Goal: Information Seeking & Learning: Compare options

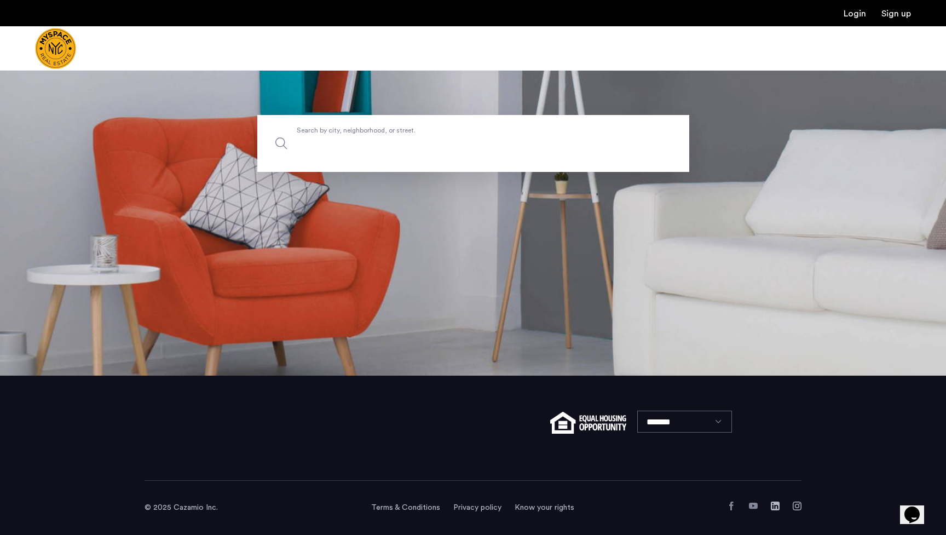
scroll to position [159, 0]
type input "**********"
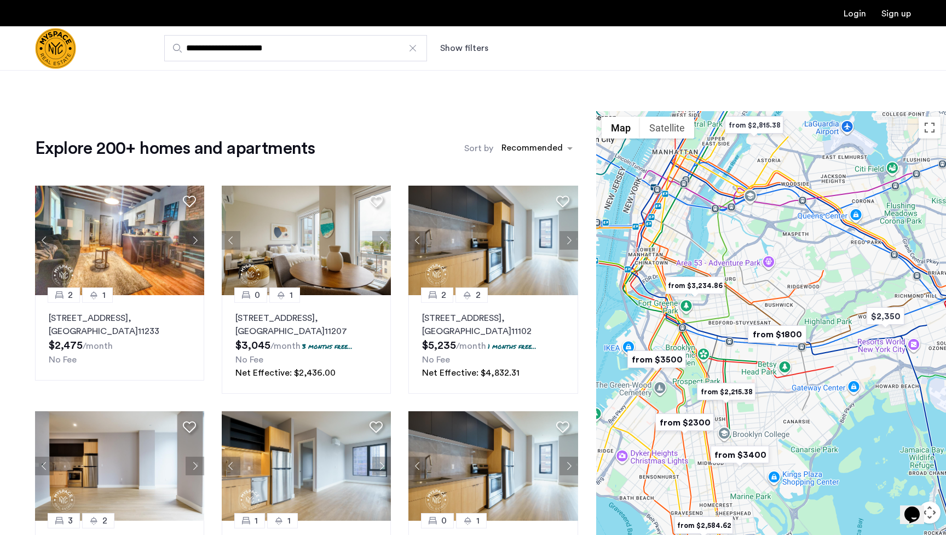
click at [616, 290] on img "from $3,234.86" at bounding box center [695, 285] width 67 height 25
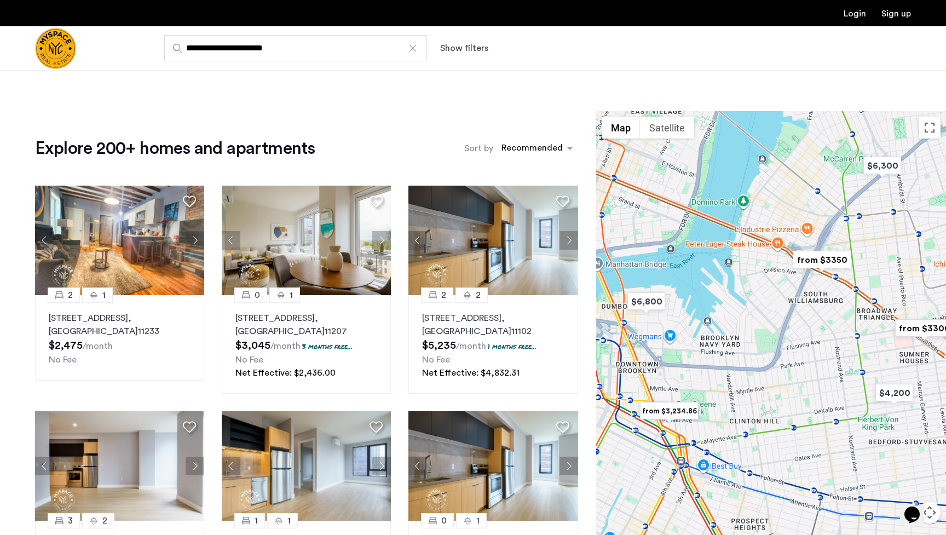
drag, startPoint x: 762, startPoint y: 476, endPoint x: 756, endPoint y: 435, distance: 41.6
click at [616, 435] on div "To navigate, press the arrow keys." at bounding box center [771, 343] width 350 height 465
click at [616, 413] on img "from $3,234.86" at bounding box center [668, 410] width 67 height 25
click at [616, 261] on img "from $3350" at bounding box center [821, 259] width 67 height 25
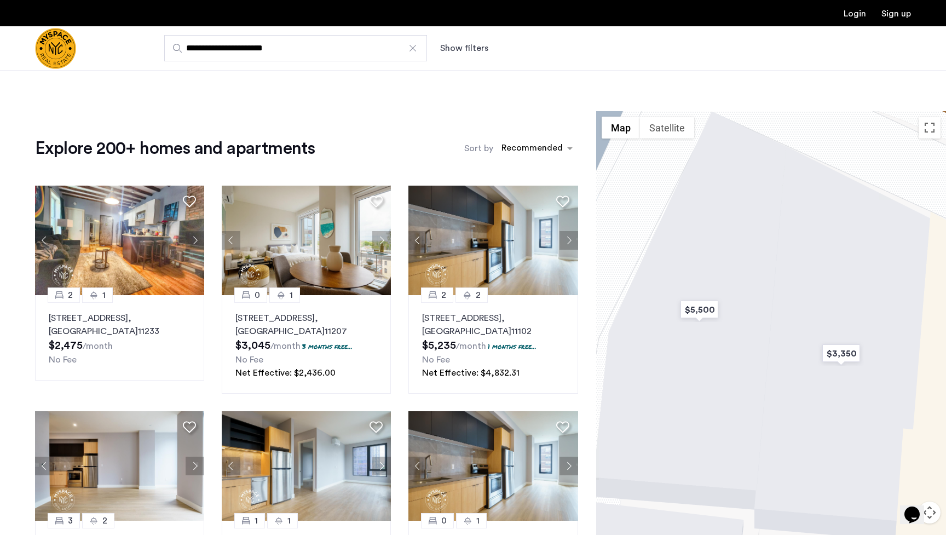
click at [616, 341] on div "To navigate, press the arrow keys." at bounding box center [771, 343] width 350 height 465
click at [616, 347] on img "$3,350" at bounding box center [841, 353] width 47 height 25
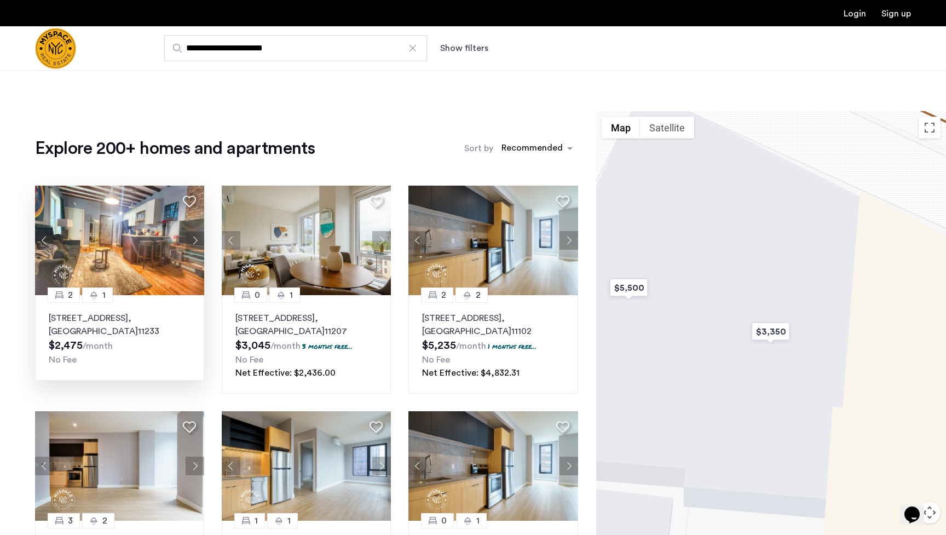
click at [191, 245] on button "Next apartment" at bounding box center [195, 240] width 19 height 19
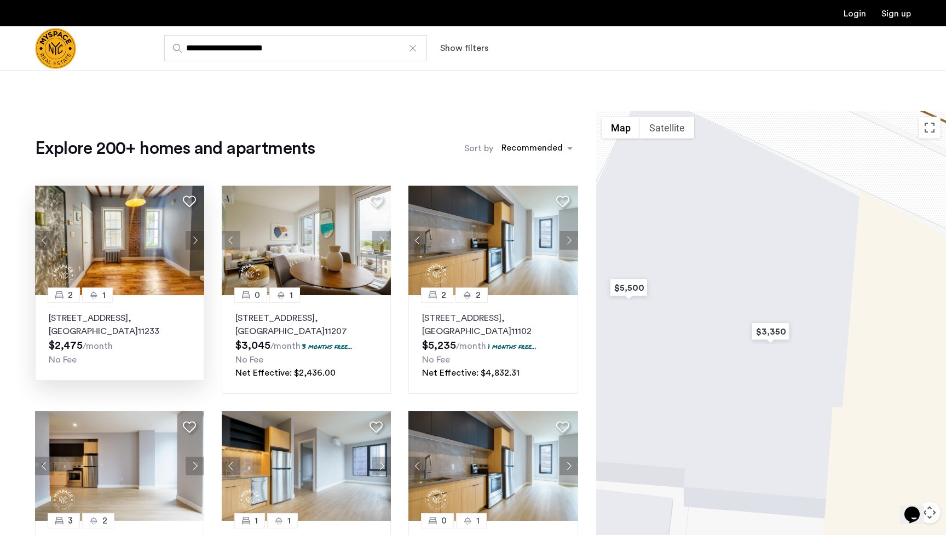
click at [41, 239] on button "Previous apartment" at bounding box center [44, 240] width 19 height 19
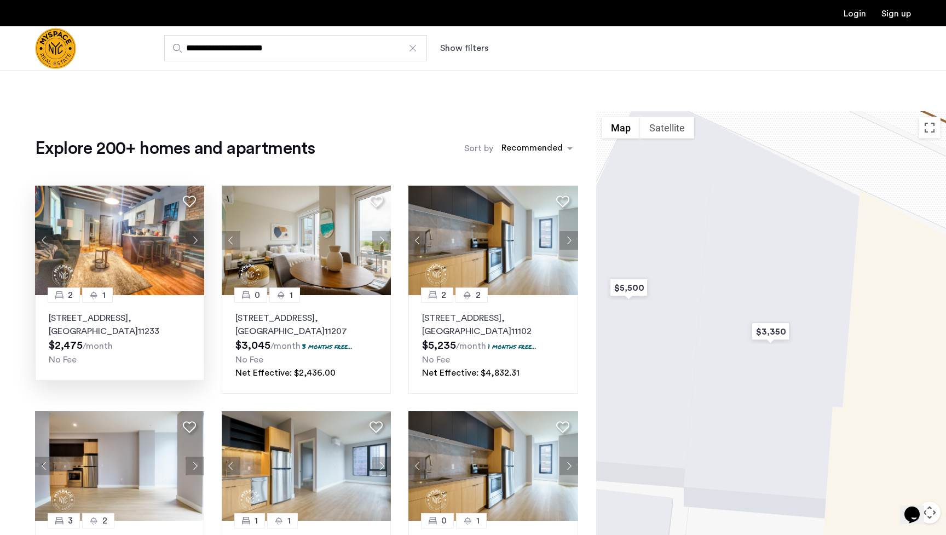
click at [106, 251] on img at bounding box center [120, 241] width 170 height 110
click at [544, 149] on div "sort-apartment" at bounding box center [532, 149] width 65 height 15
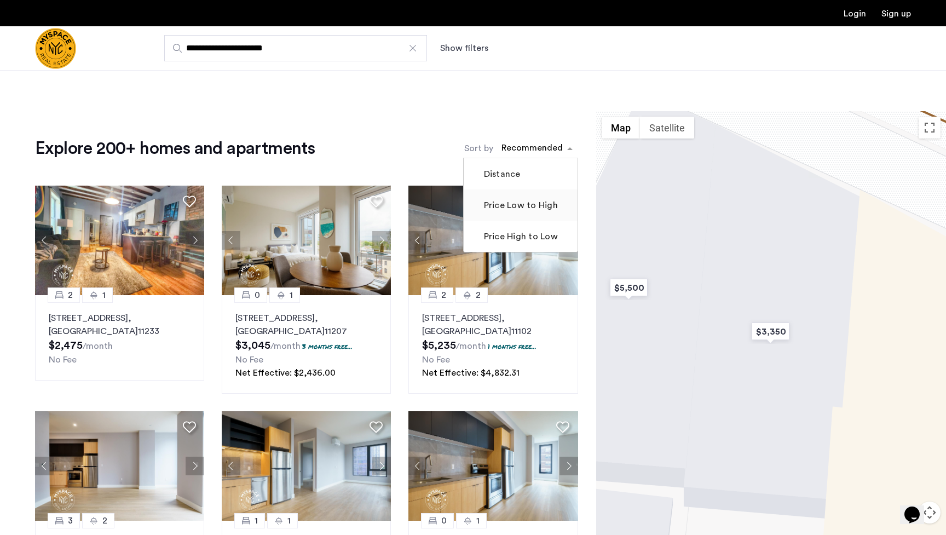
click at [511, 215] on mat-checkbox "Price Low to High" at bounding box center [521, 204] width 114 height 31
click at [514, 202] on label "Price Low to High" at bounding box center [520, 205] width 76 height 13
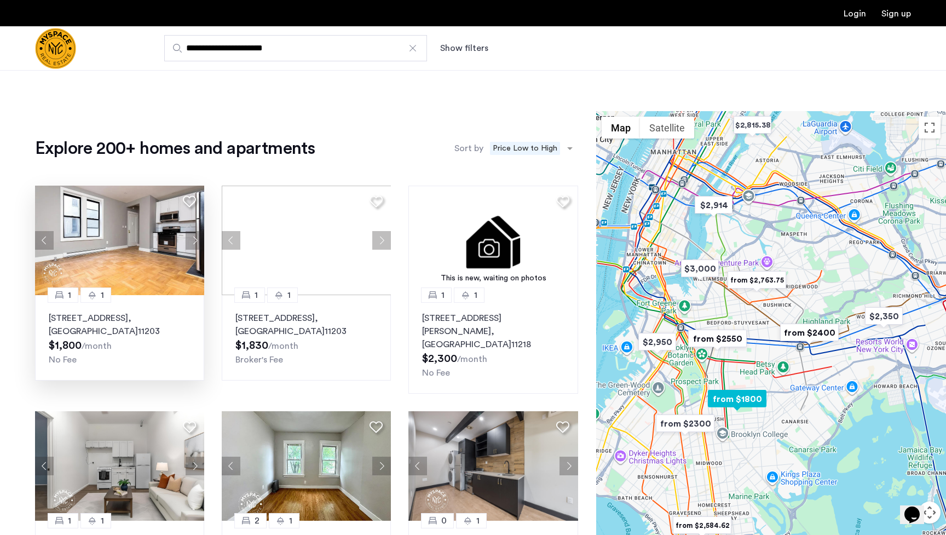
click at [189, 243] on button "Next apartment" at bounding box center [195, 240] width 19 height 19
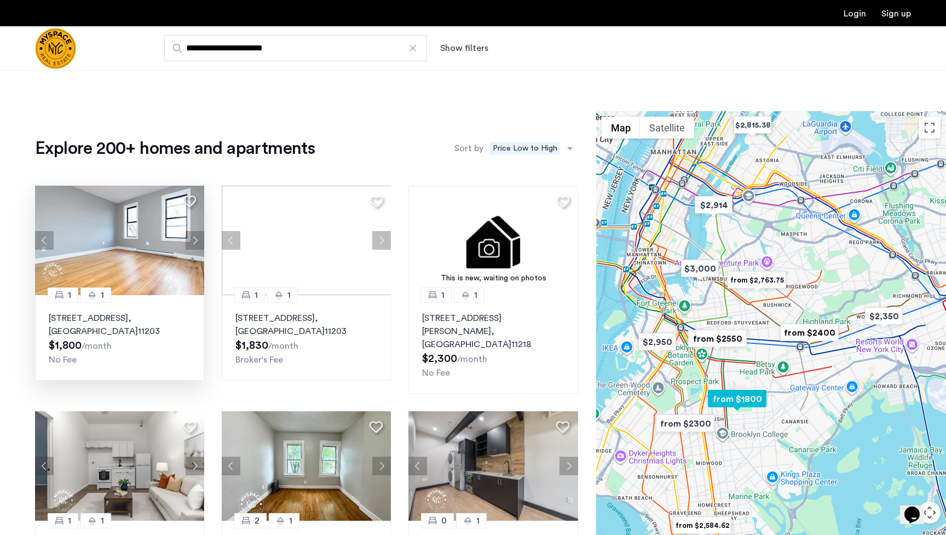
click at [189, 243] on button "Next apartment" at bounding box center [195, 240] width 19 height 19
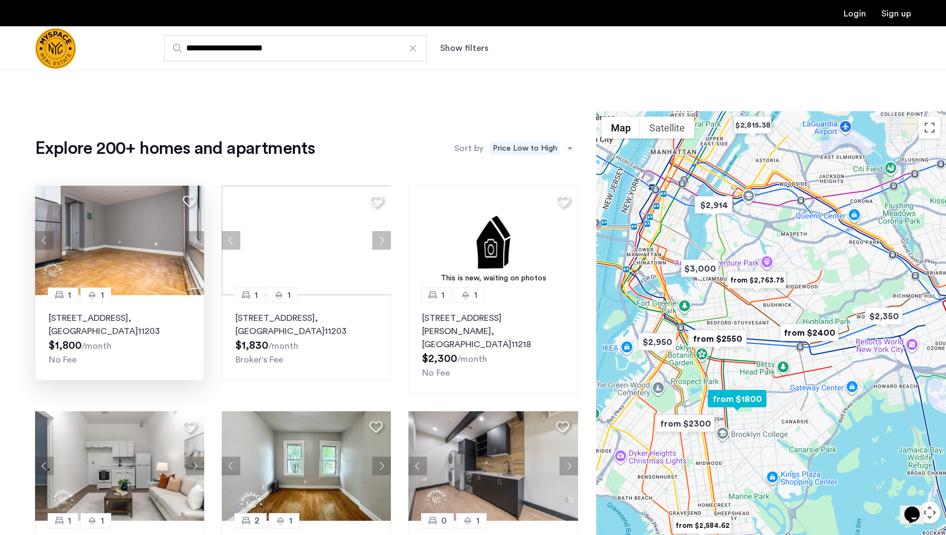
click at [189, 243] on button "Next apartment" at bounding box center [195, 240] width 19 height 19
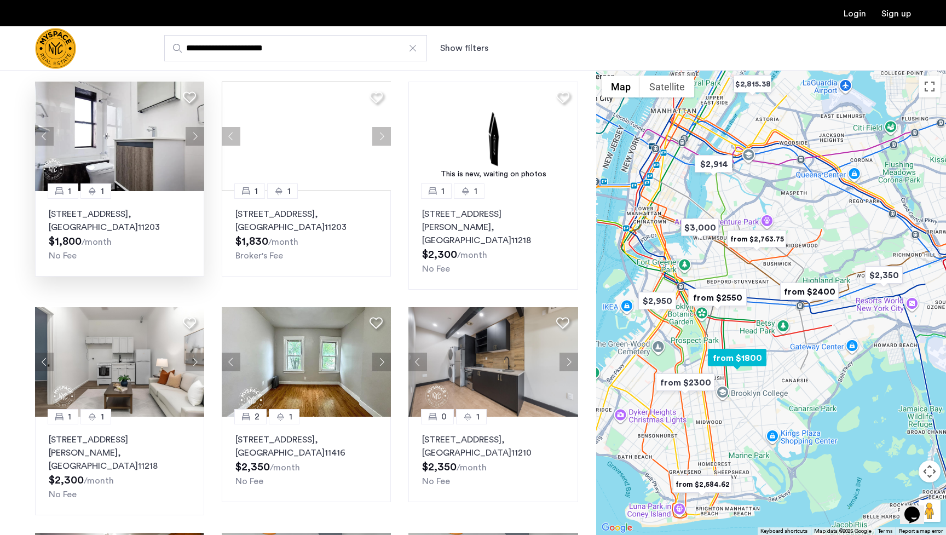
scroll to position [108, 0]
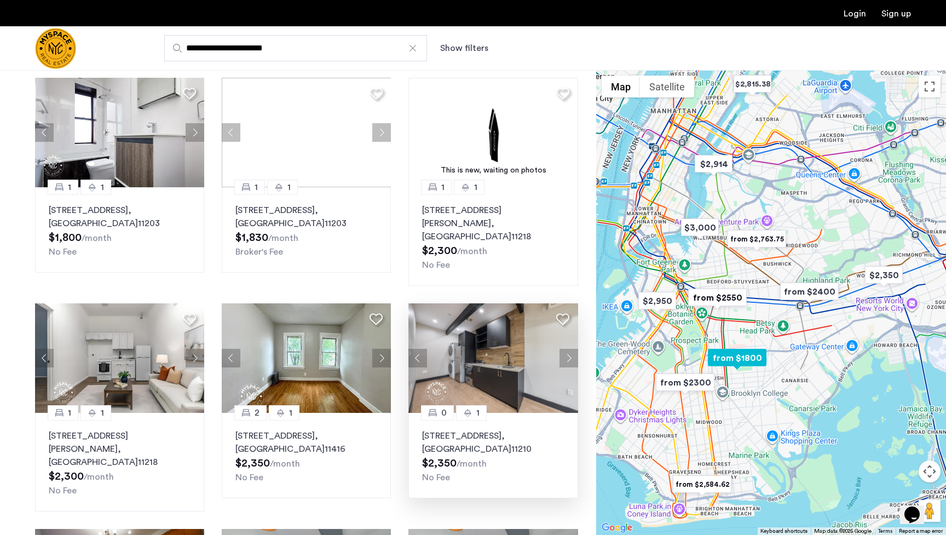
click at [568, 349] on button "Next apartment" at bounding box center [569, 358] width 19 height 19
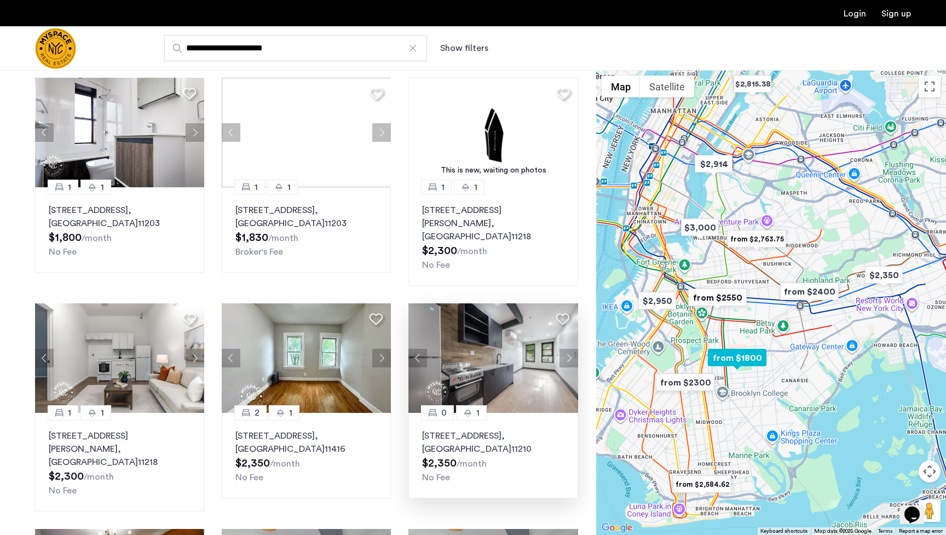
click at [568, 349] on button "Next apartment" at bounding box center [569, 358] width 19 height 19
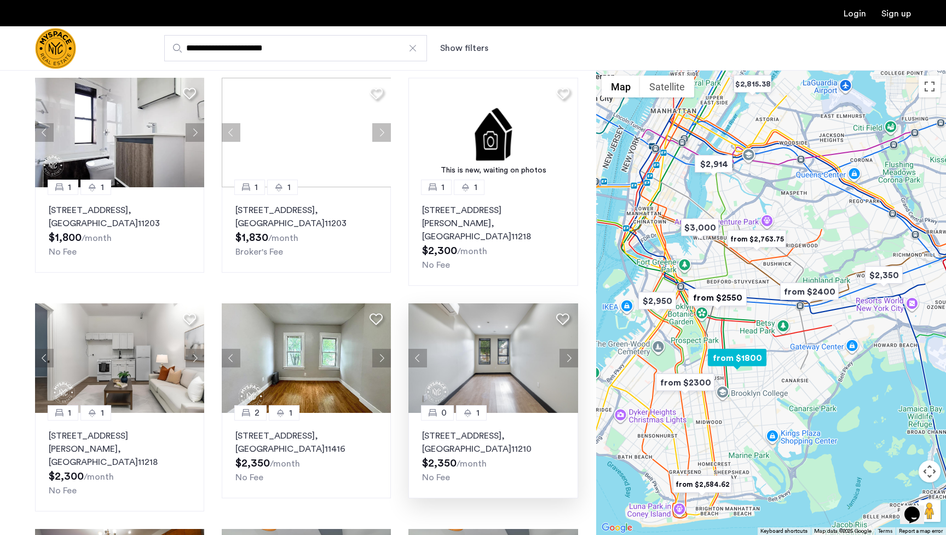
click at [569, 349] on button "Next apartment" at bounding box center [569, 358] width 19 height 19
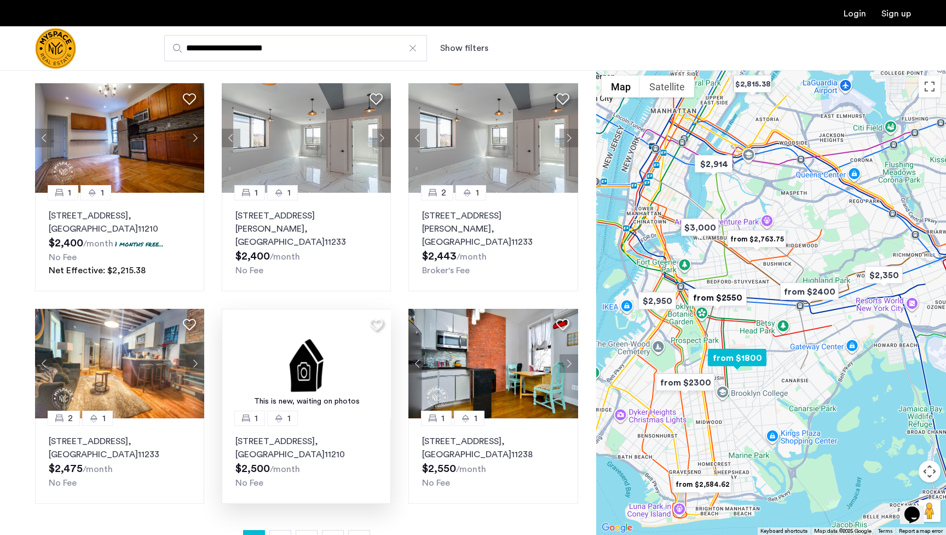
scroll to position [556, 0]
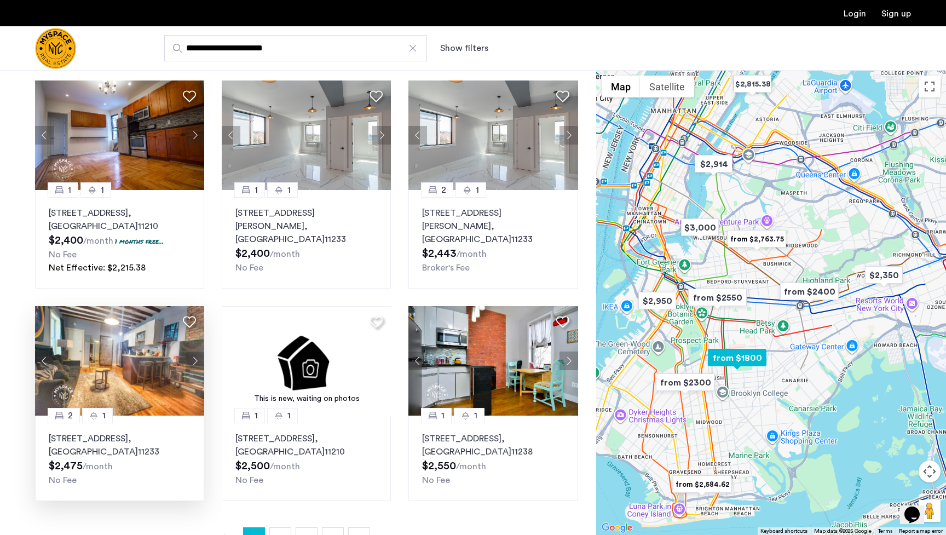
click at [187, 352] on button "Next apartment" at bounding box center [195, 361] width 19 height 19
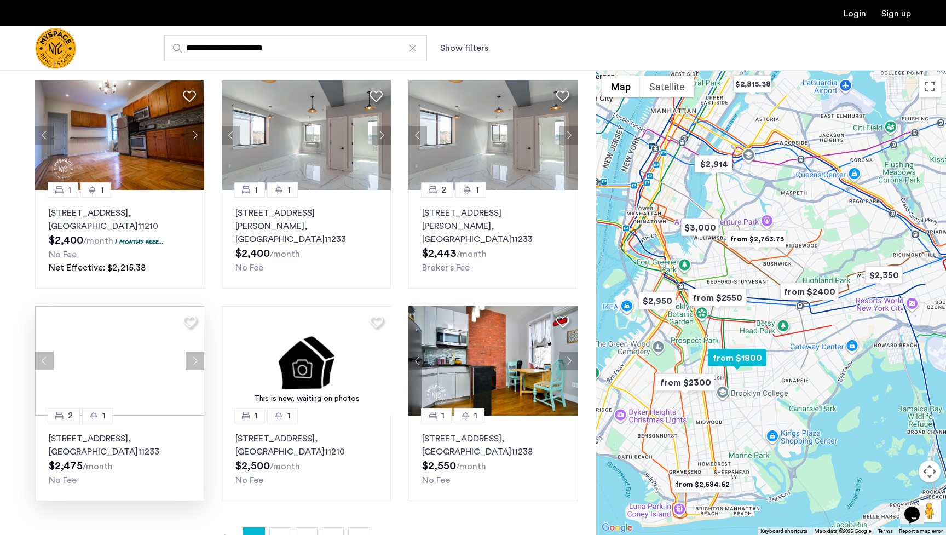
click at [187, 333] on div at bounding box center [119, 361] width 169 height 110
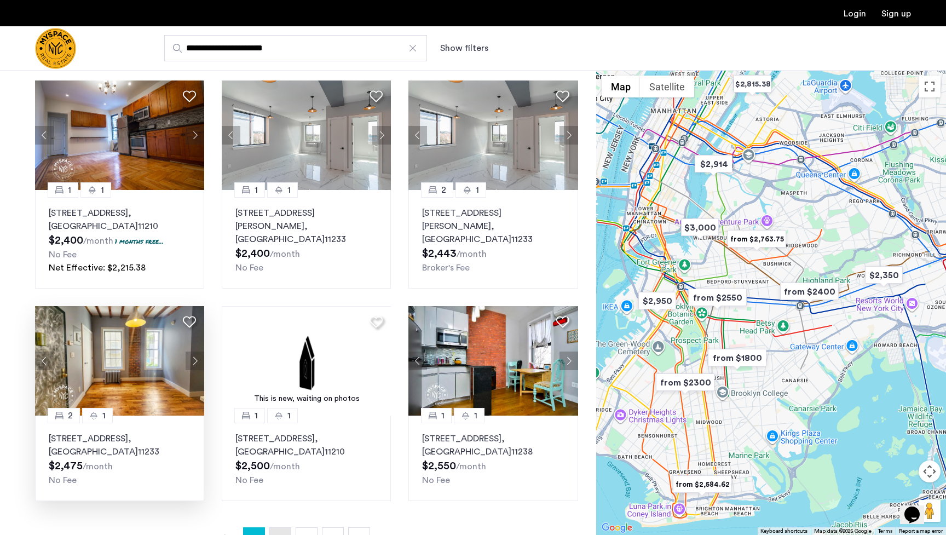
click at [287, 483] on link "page 2" at bounding box center [280, 538] width 21 height 21
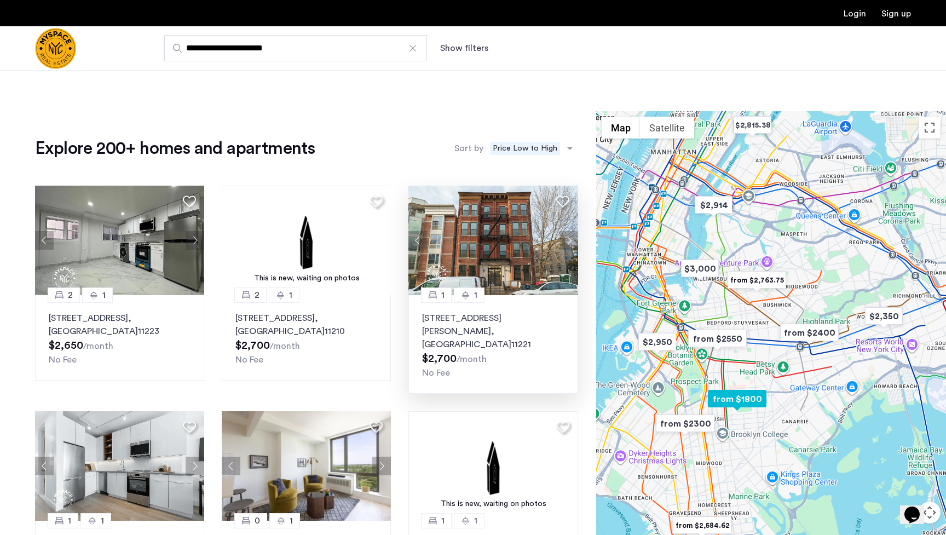
click at [574, 242] on button "Next apartment" at bounding box center [569, 240] width 19 height 19
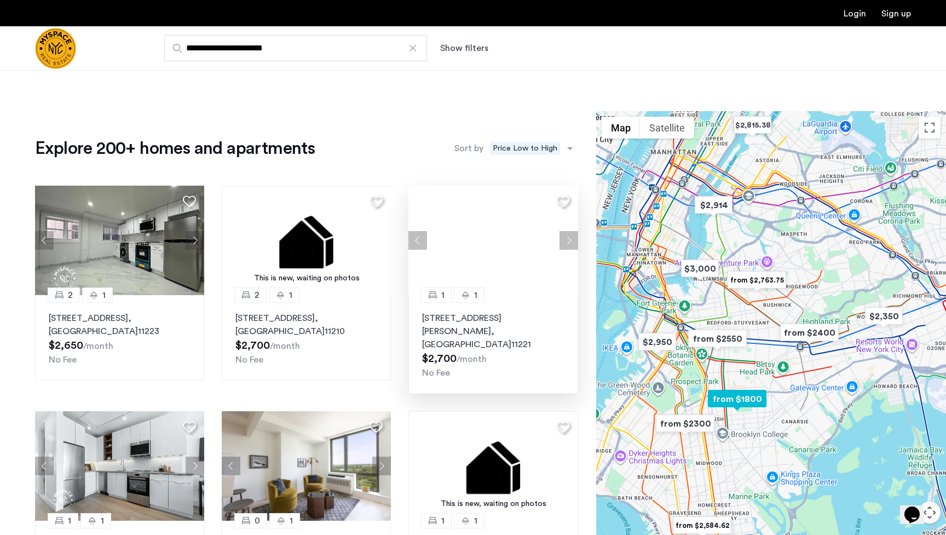
click at [574, 242] on div at bounding box center [493, 241] width 169 height 110
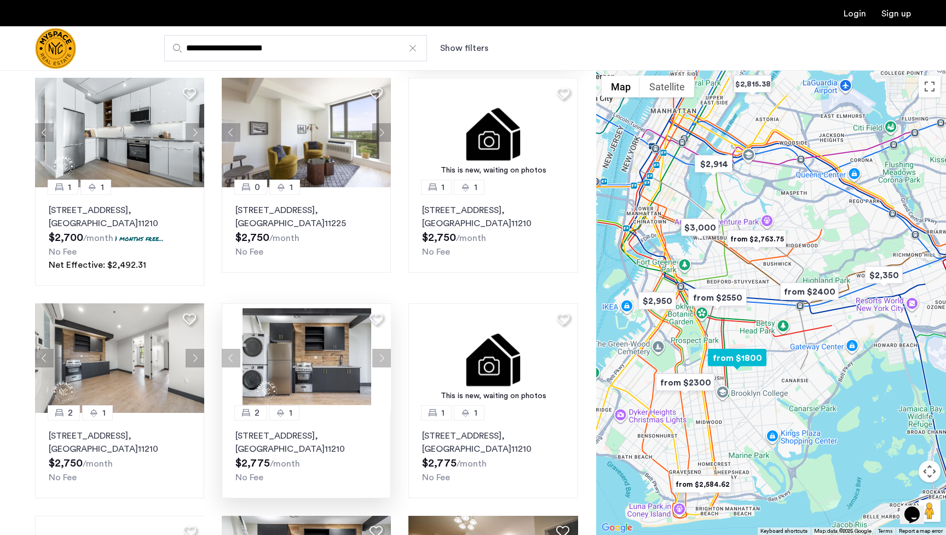
scroll to position [335, 0]
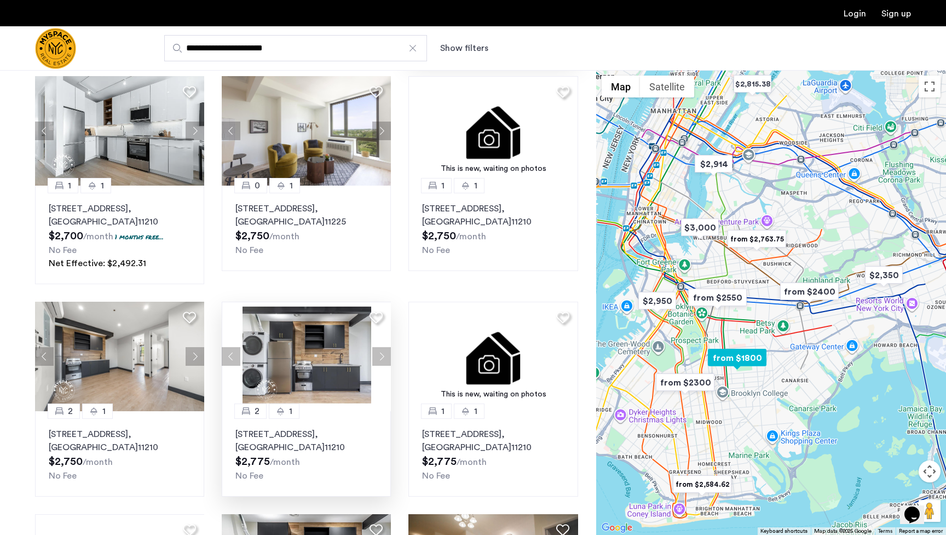
click at [379, 347] on button "Next apartment" at bounding box center [381, 356] width 19 height 19
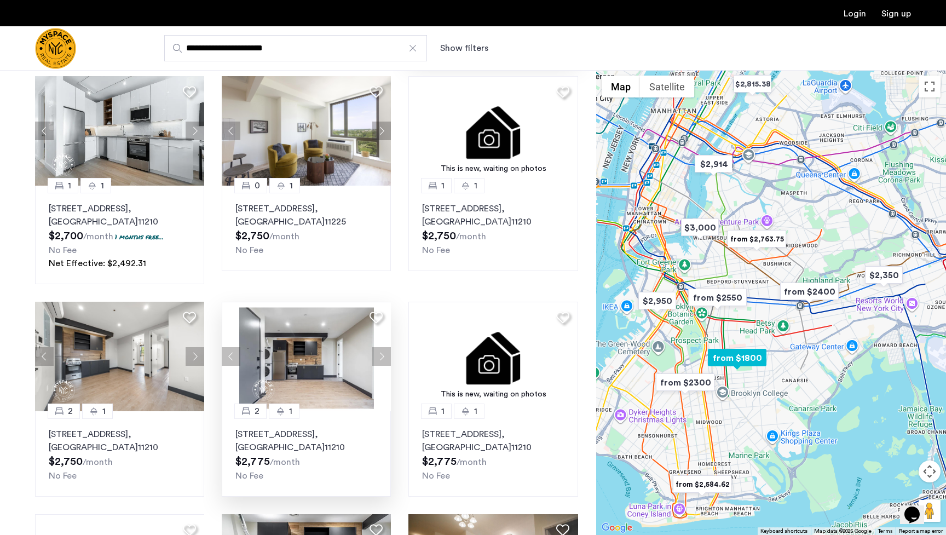
click at [379, 347] on button "Next apartment" at bounding box center [381, 356] width 19 height 19
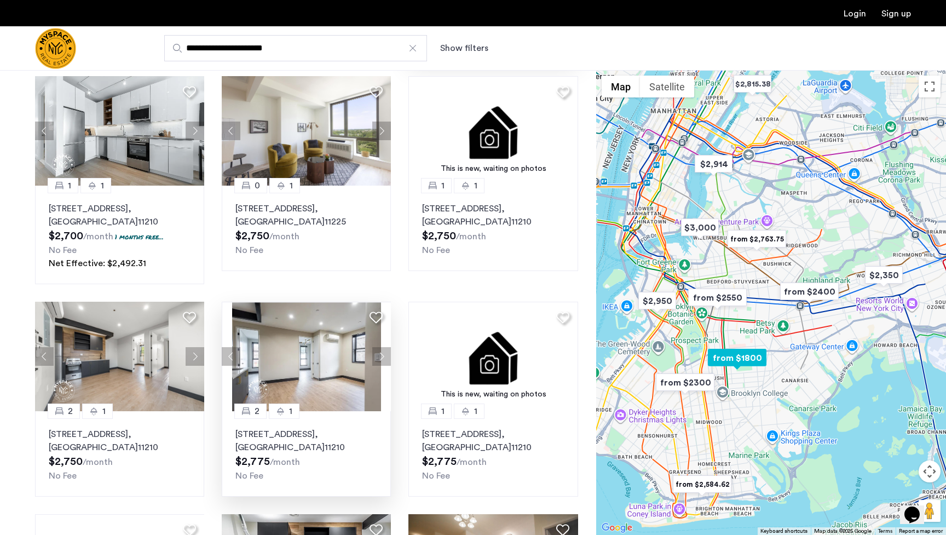
click at [379, 347] on button "Next apartment" at bounding box center [381, 356] width 19 height 19
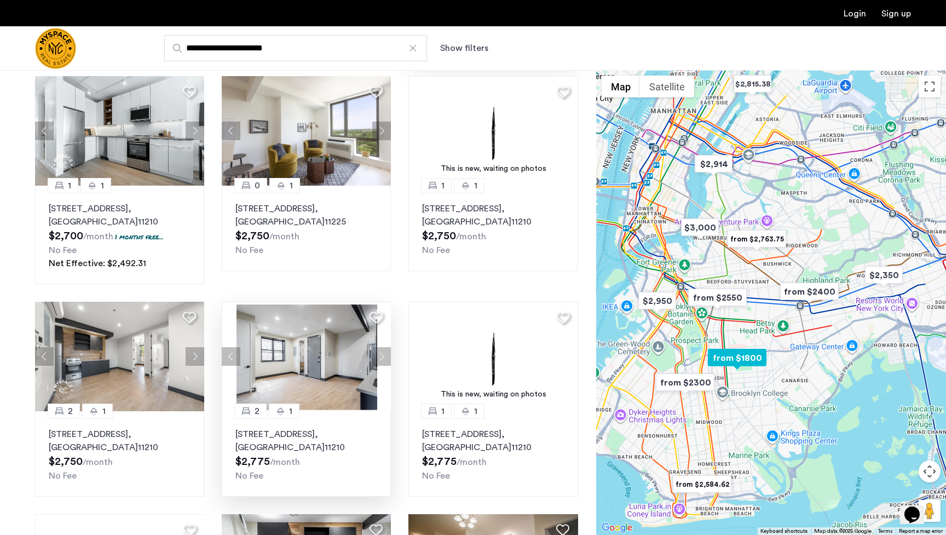
click at [379, 347] on button "Next apartment" at bounding box center [381, 356] width 19 height 19
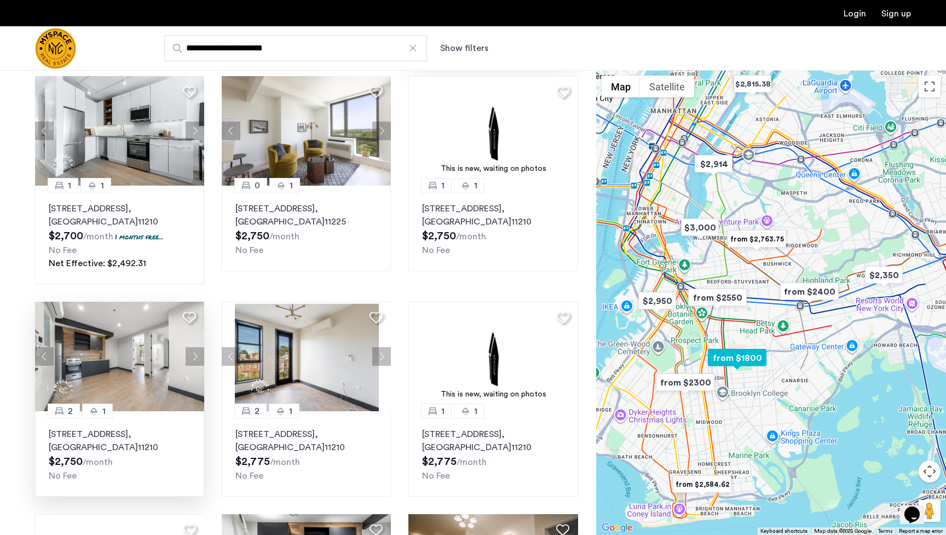
click at [195, 347] on button "Next apartment" at bounding box center [195, 356] width 19 height 19
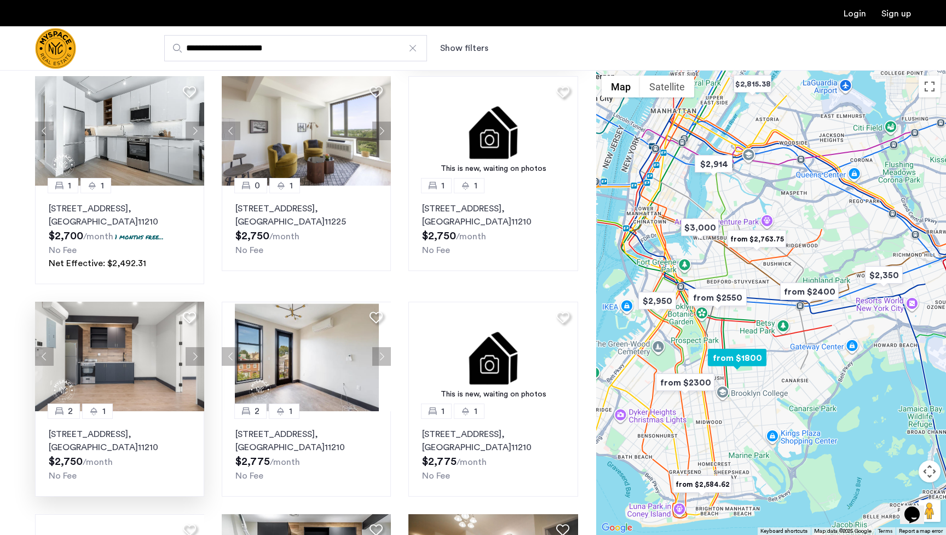
click at [195, 347] on button "Next apartment" at bounding box center [195, 356] width 19 height 19
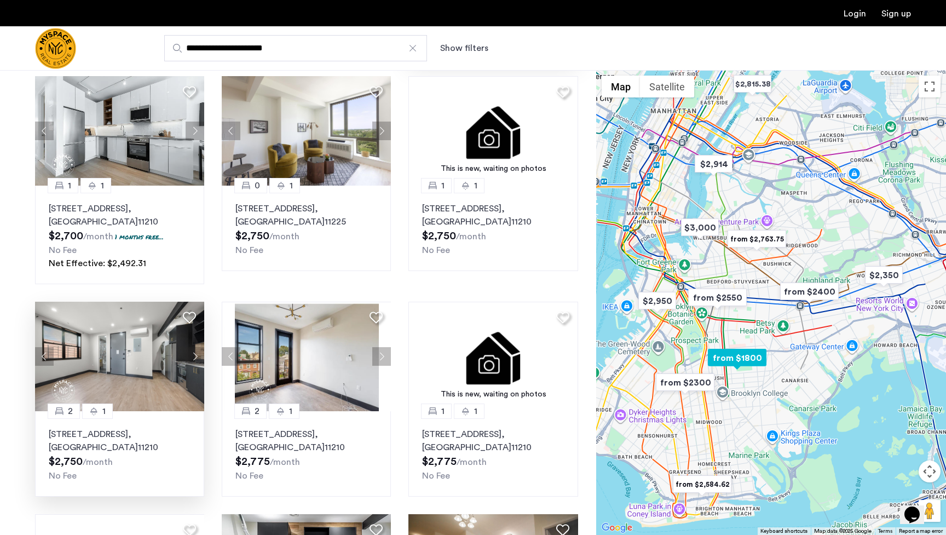
click at [195, 347] on button "Next apartment" at bounding box center [195, 356] width 19 height 19
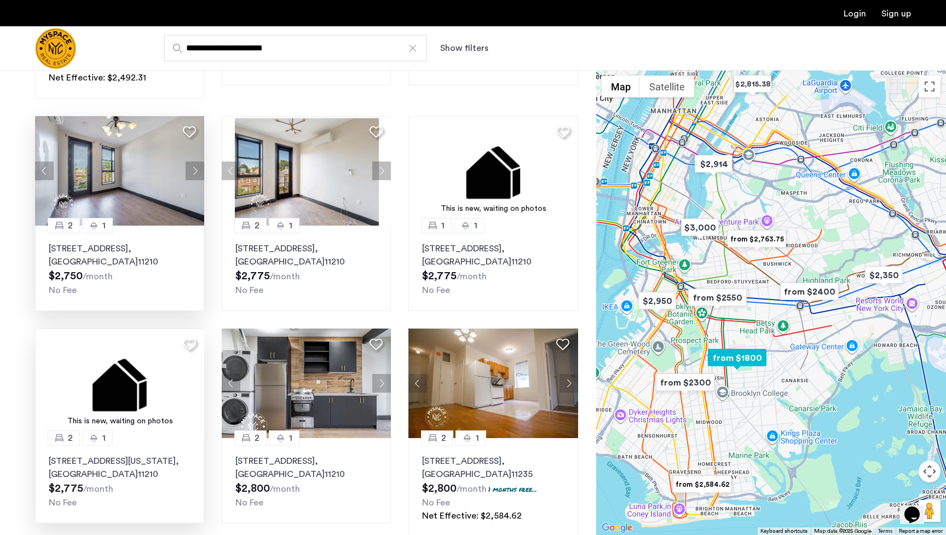
scroll to position [542, 0]
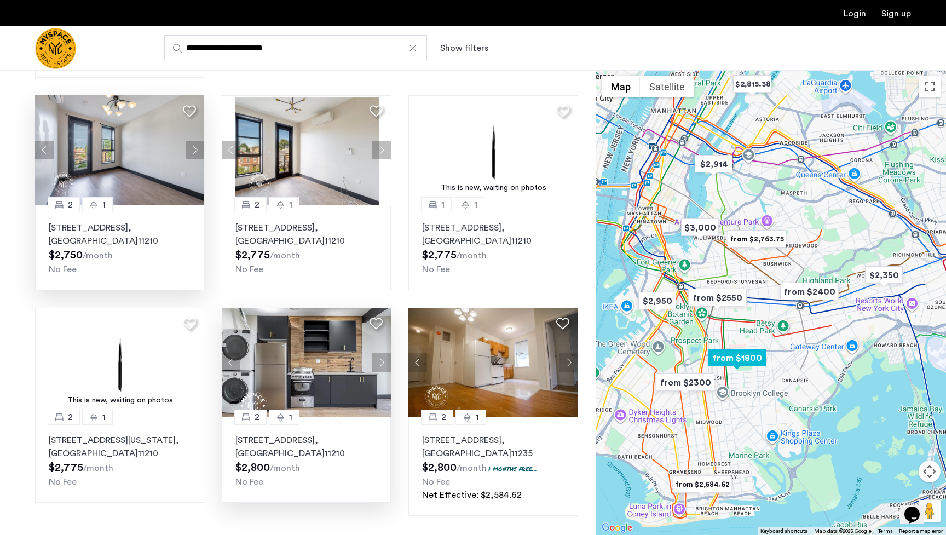
click at [382, 353] on button "Next apartment" at bounding box center [381, 362] width 19 height 19
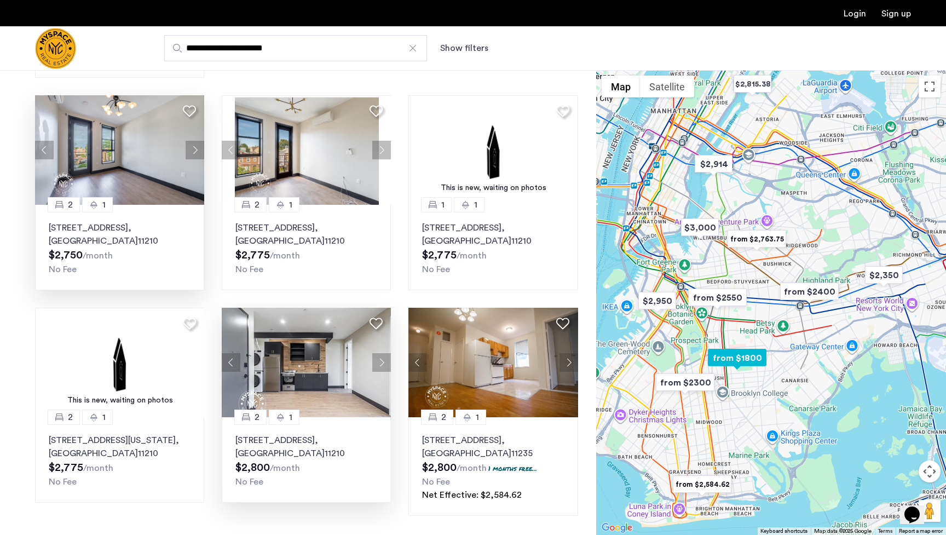
click at [382, 353] on button "Next apartment" at bounding box center [381, 362] width 19 height 19
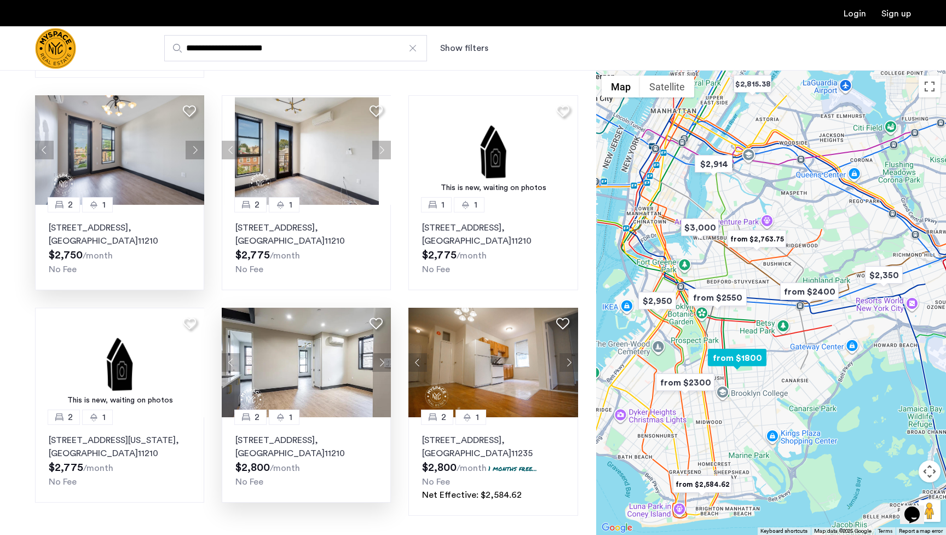
click at [382, 353] on button "Next apartment" at bounding box center [381, 362] width 19 height 19
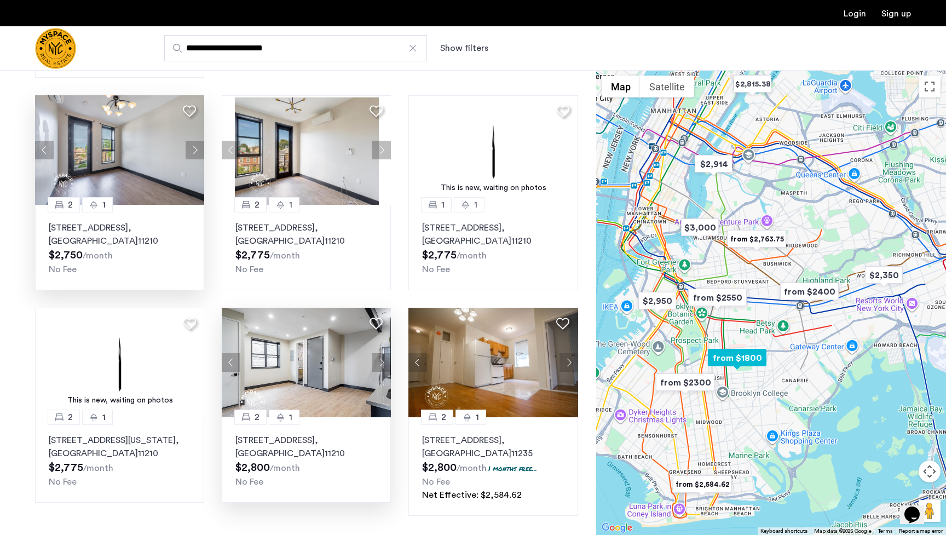
scroll to position [662, 0]
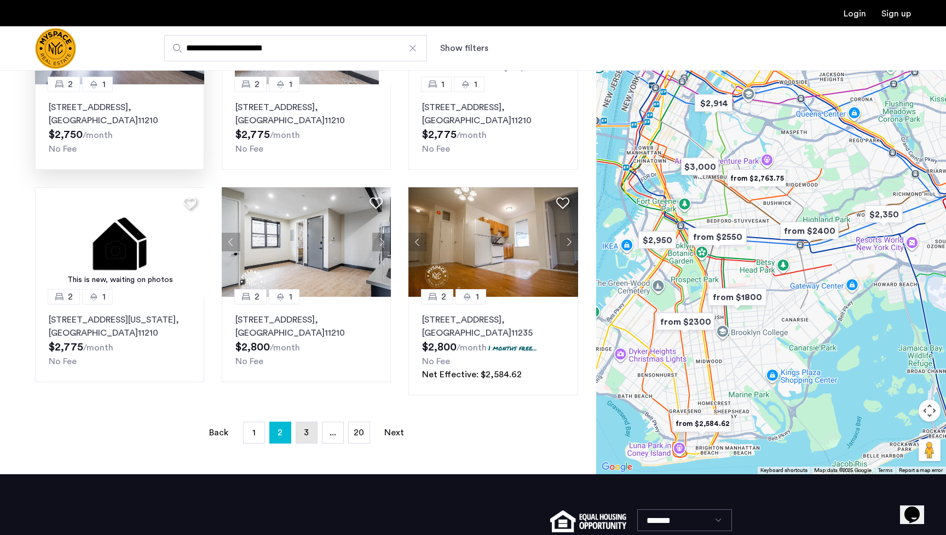
click at [316, 422] on link "page 3" at bounding box center [306, 432] width 21 height 21
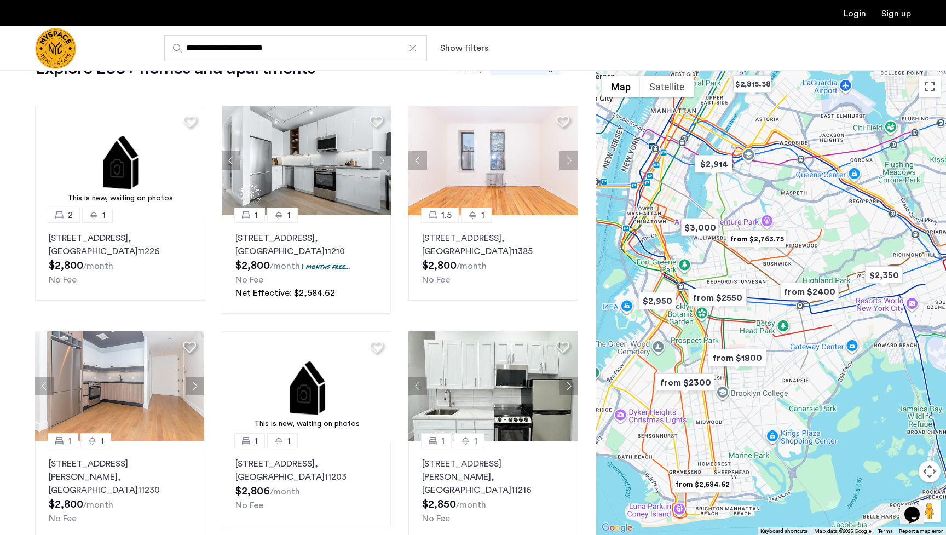
scroll to position [82, 0]
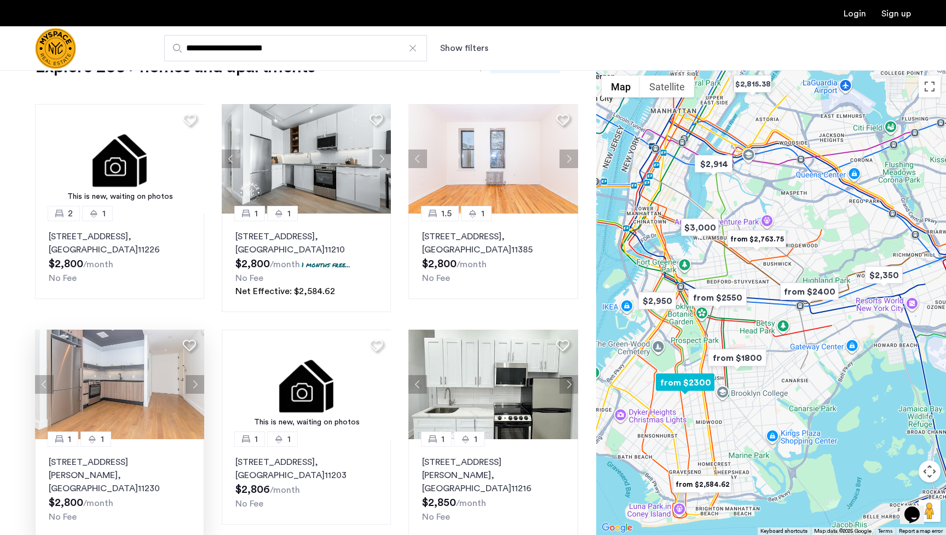
click at [198, 383] on button "Next apartment" at bounding box center [195, 384] width 19 height 19
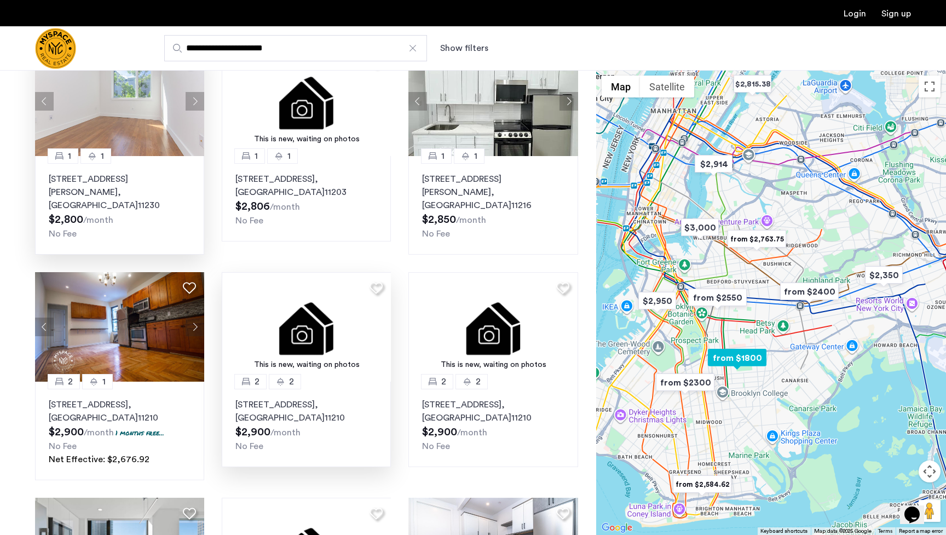
scroll to position [378, 0]
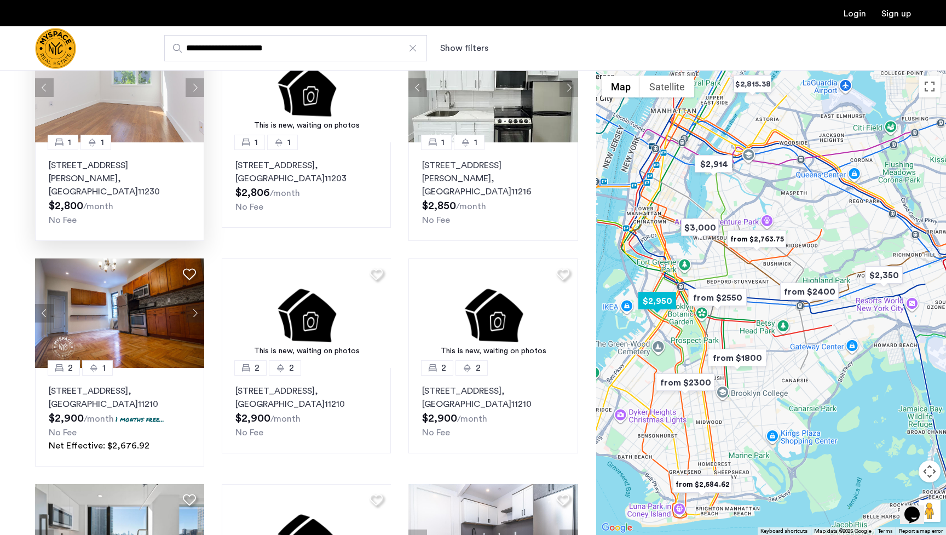
click at [616, 297] on img "$2,950" at bounding box center [657, 301] width 47 height 25
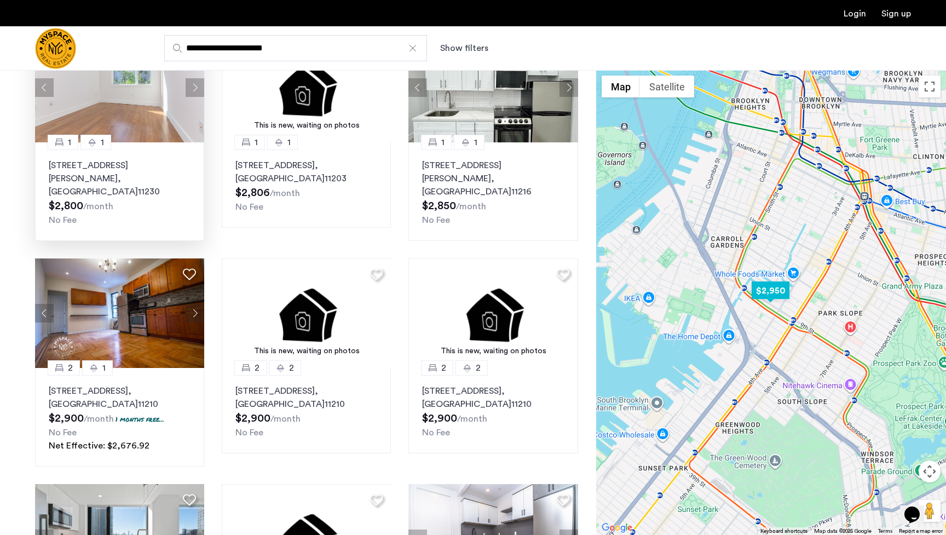
click at [616, 290] on img "$2,950" at bounding box center [770, 290] width 47 height 25
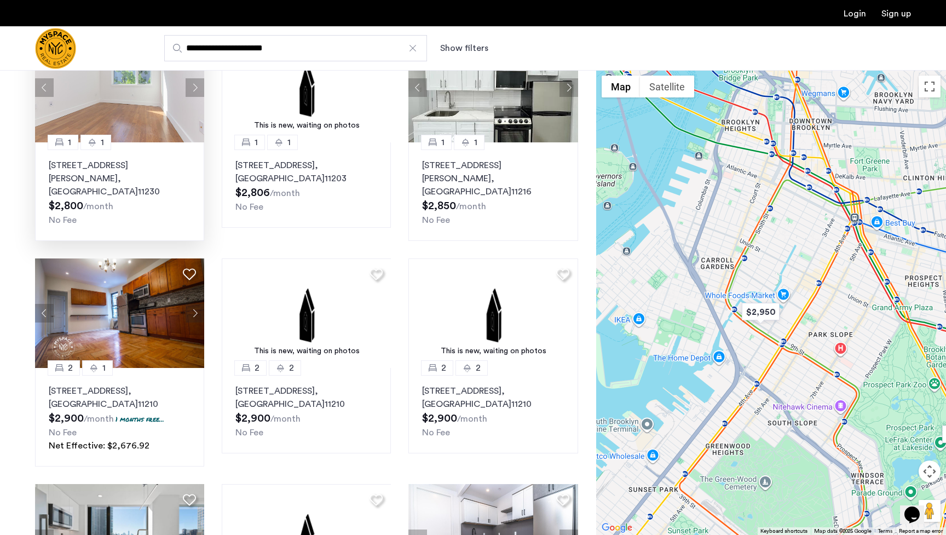
drag, startPoint x: 768, startPoint y: 320, endPoint x: 748, endPoint y: 355, distance: 39.7
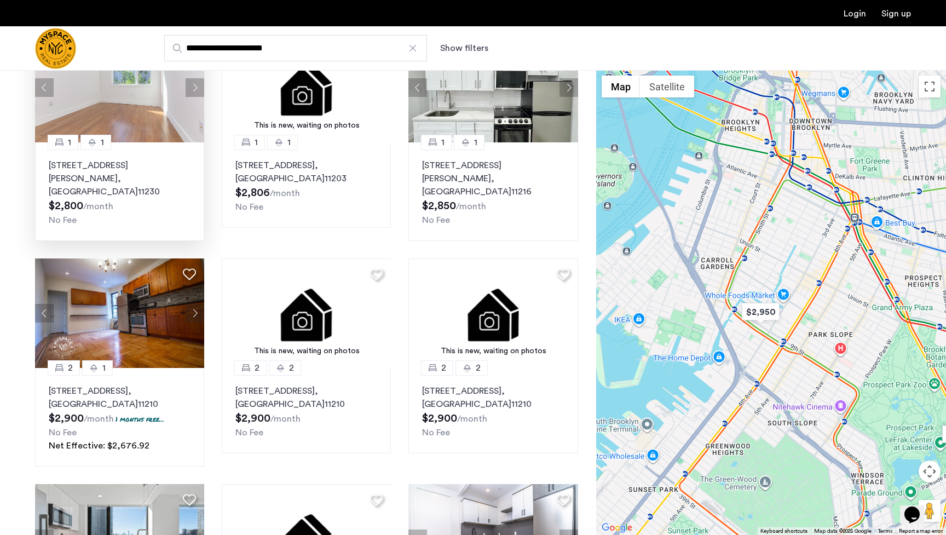
click at [616, 355] on div at bounding box center [771, 302] width 350 height 465
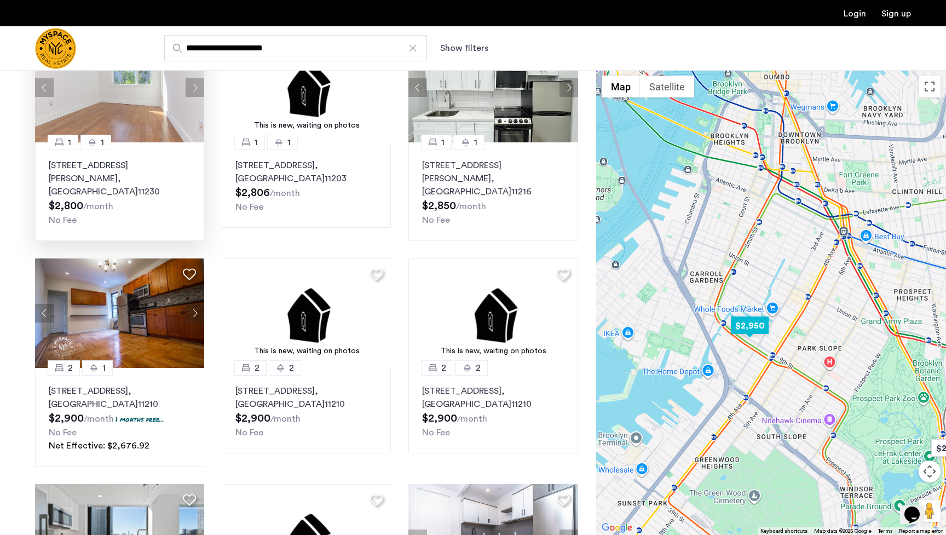
click at [616, 319] on img "$2,950" at bounding box center [750, 325] width 47 height 25
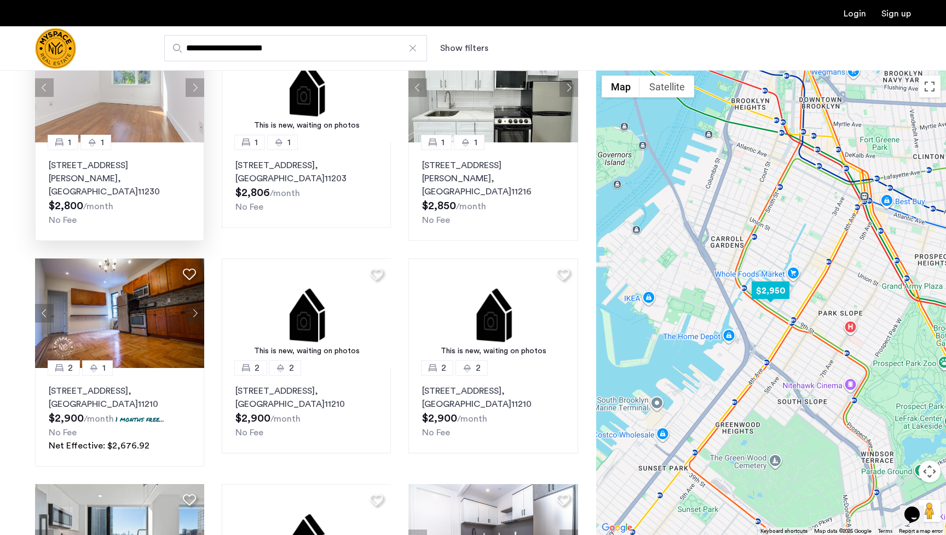
click at [616, 288] on img "$2,950" at bounding box center [770, 290] width 47 height 25
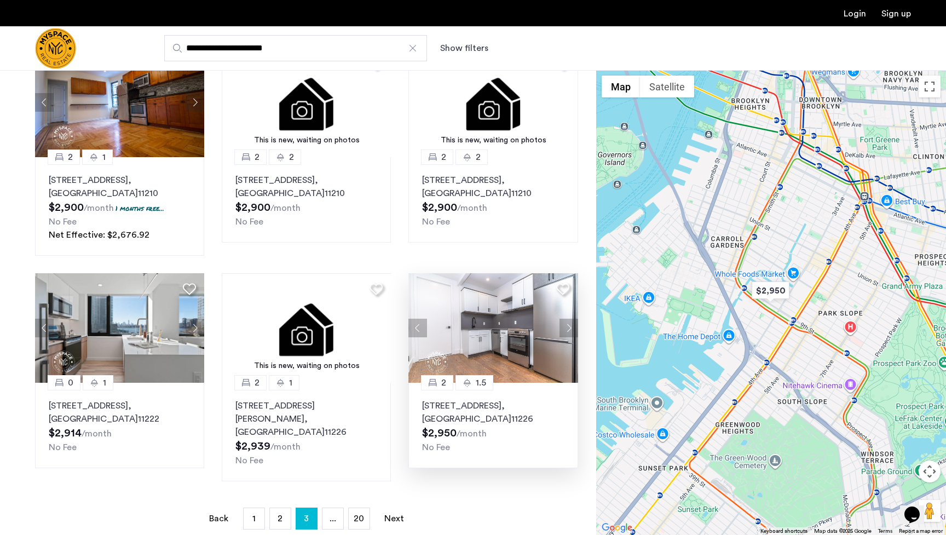
scroll to position [617, 0]
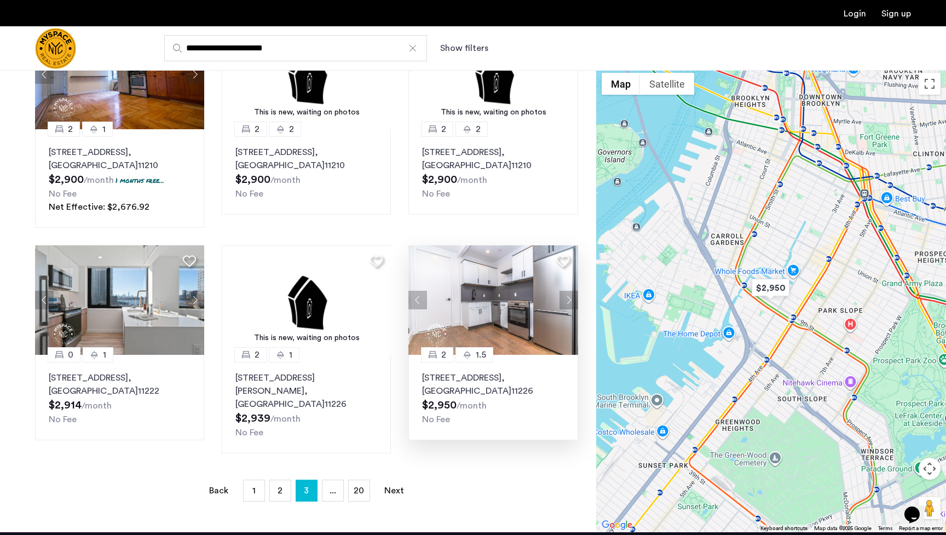
click at [475, 301] on img at bounding box center [494, 300] width 170 height 110
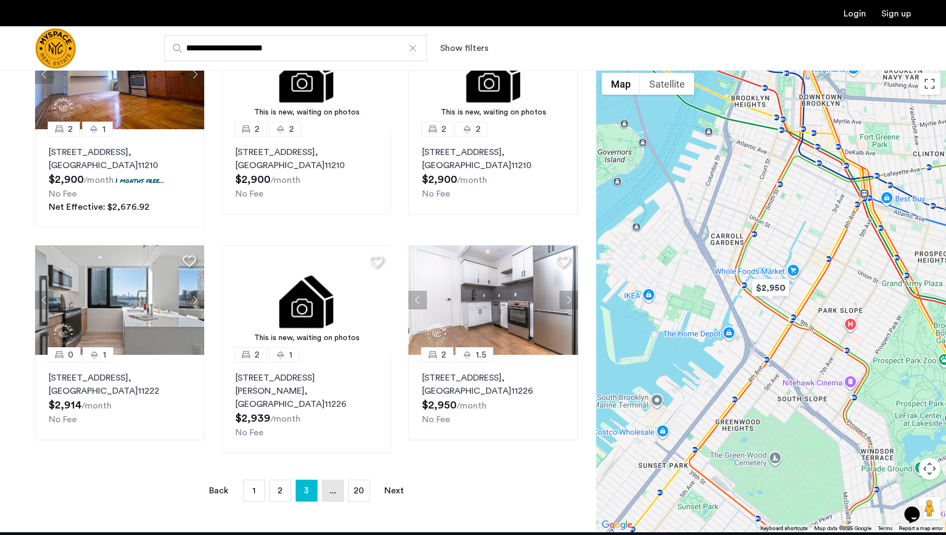
click at [332, 483] on span "..." at bounding box center [333, 490] width 7 height 9
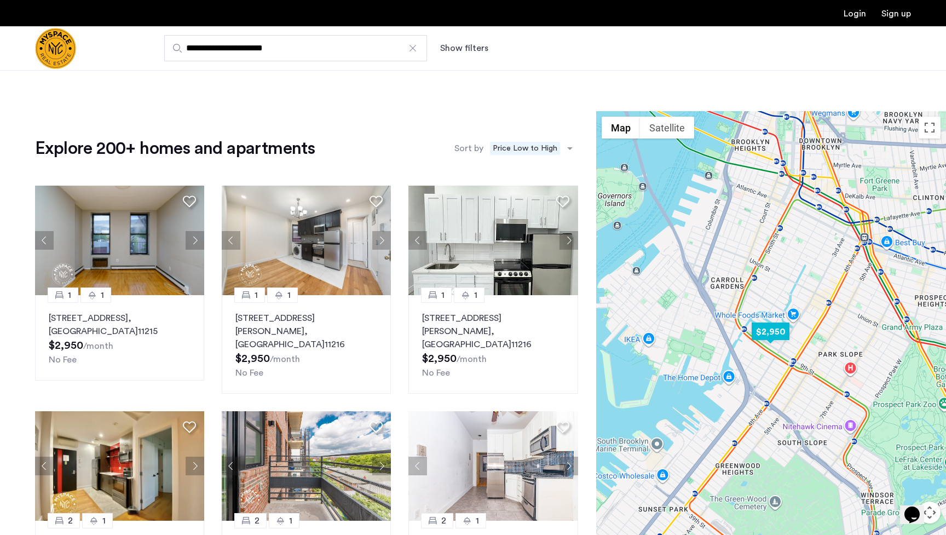
click at [616, 330] on img "$2,950" at bounding box center [770, 331] width 47 height 25
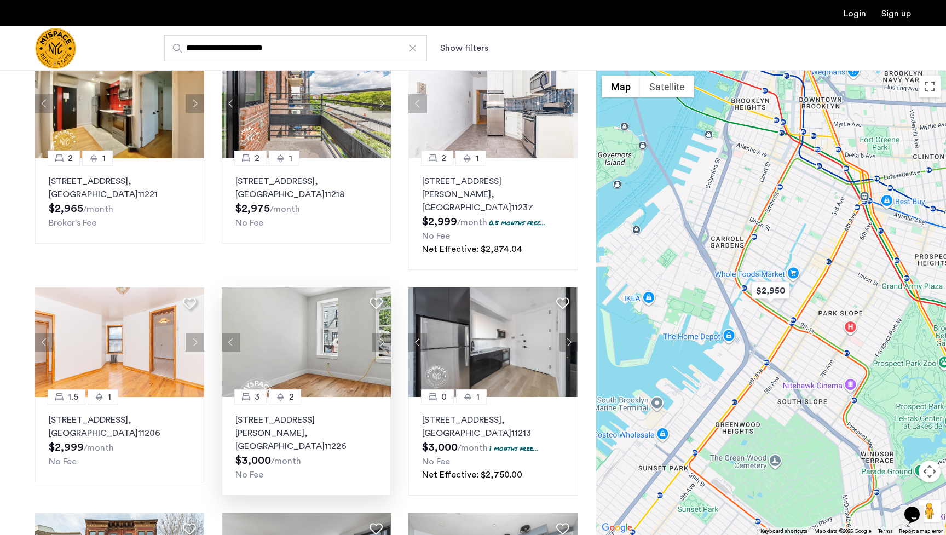
scroll to position [365, 0]
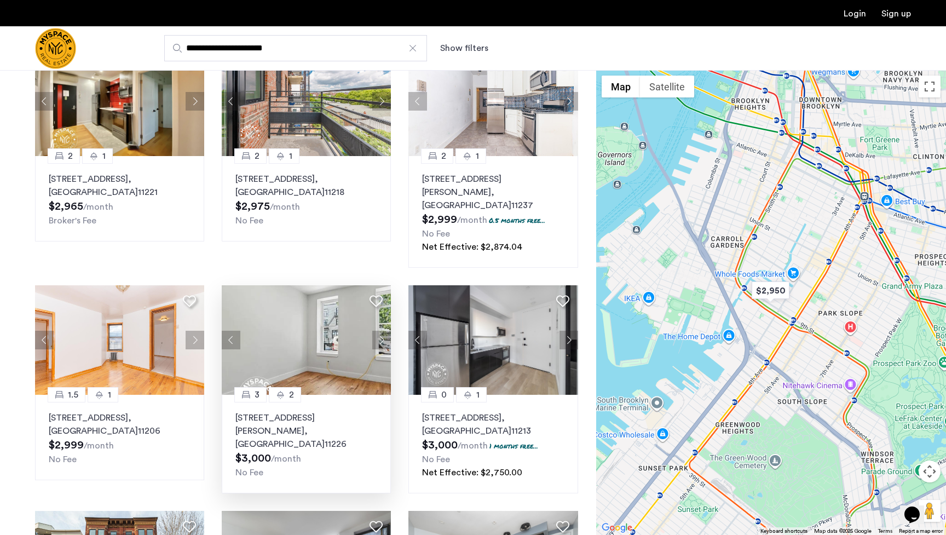
click at [355, 315] on img at bounding box center [307, 340] width 170 height 110
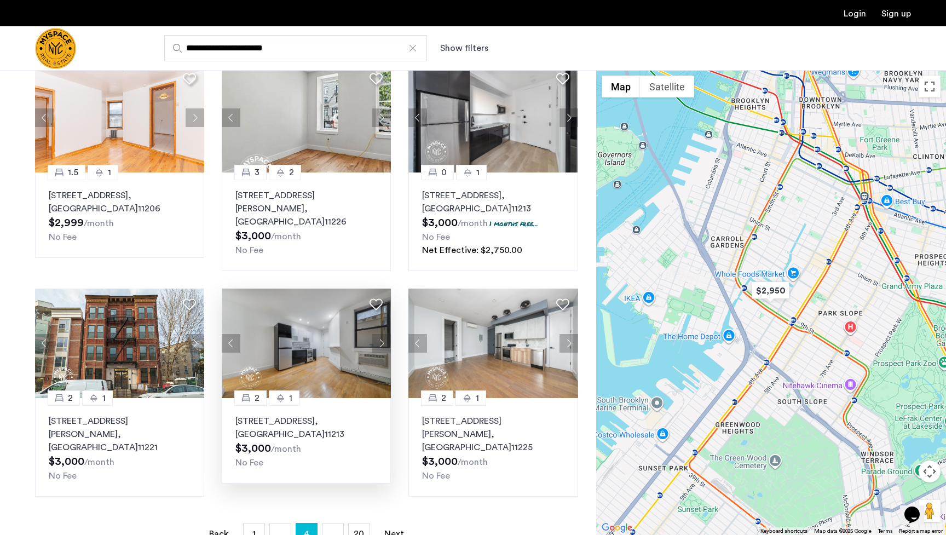
scroll to position [603, 0]
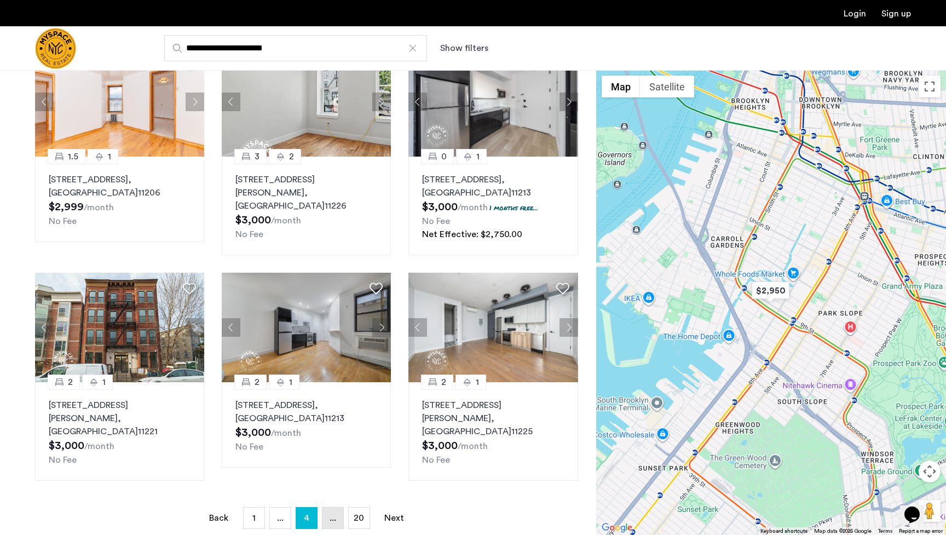
click at [326, 483] on link "page ..." at bounding box center [333, 518] width 21 height 21
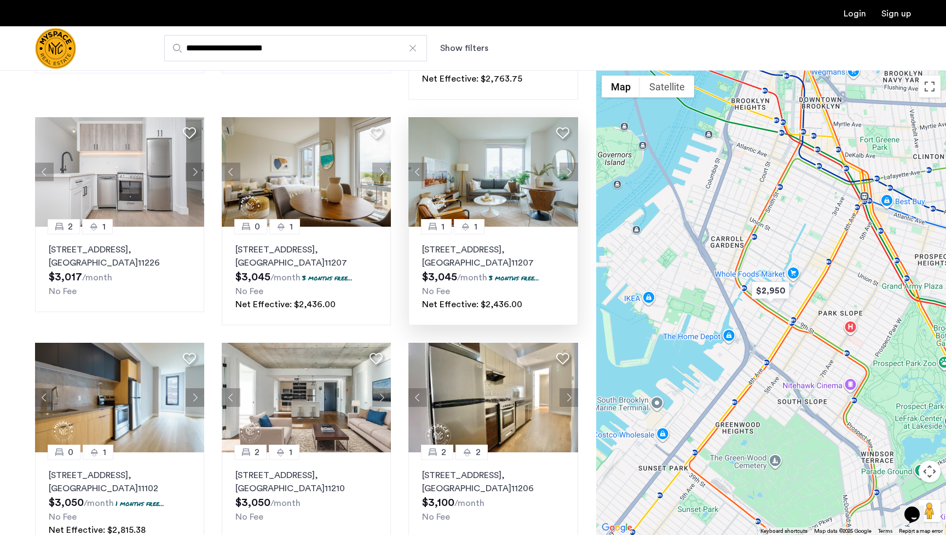
scroll to position [309, 0]
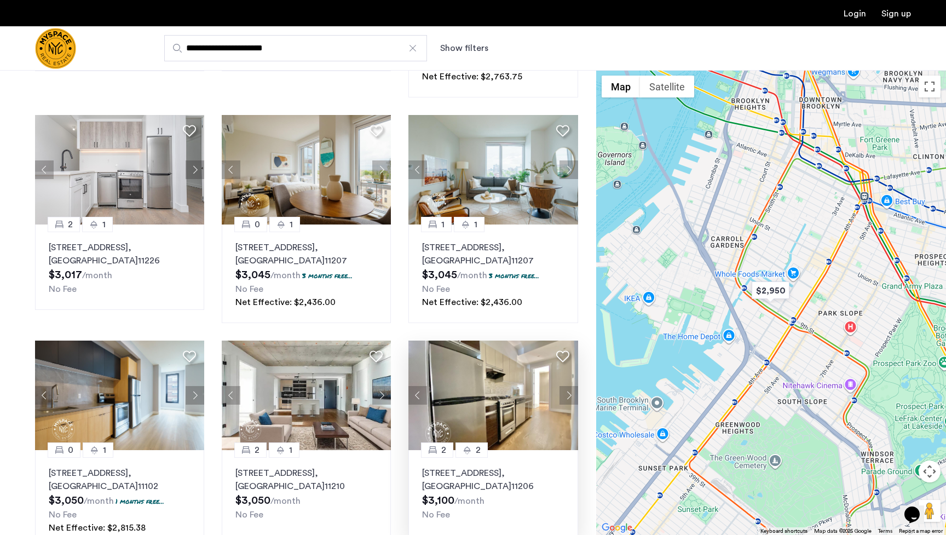
click at [568, 386] on button "Next apartment" at bounding box center [569, 395] width 19 height 19
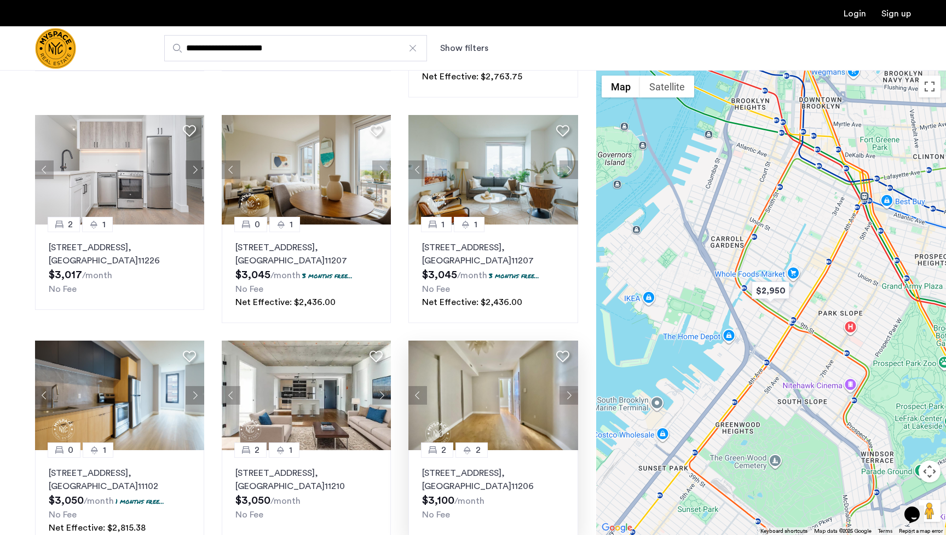
click at [417, 386] on button "Previous apartment" at bounding box center [418, 395] width 19 height 19
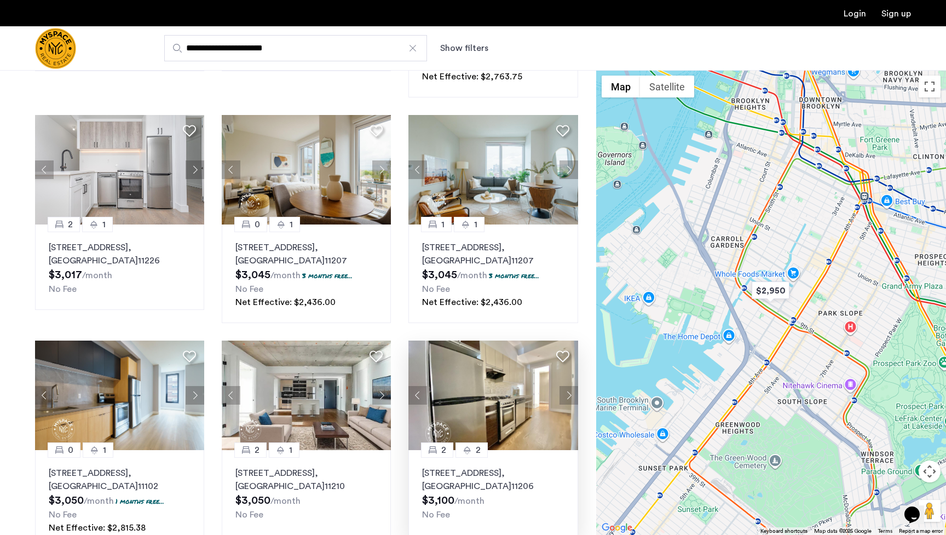
click at [501, 381] on img at bounding box center [494, 396] width 170 height 110
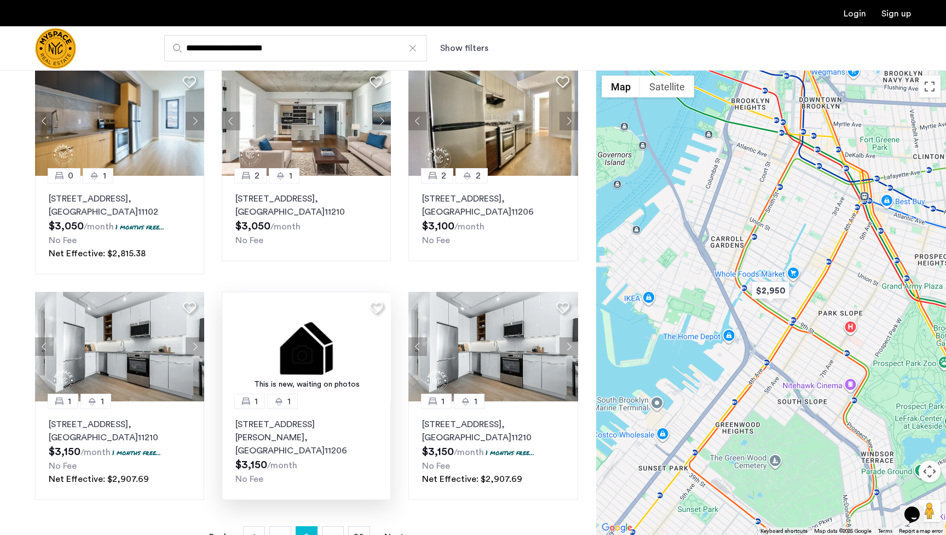
scroll to position [584, 1]
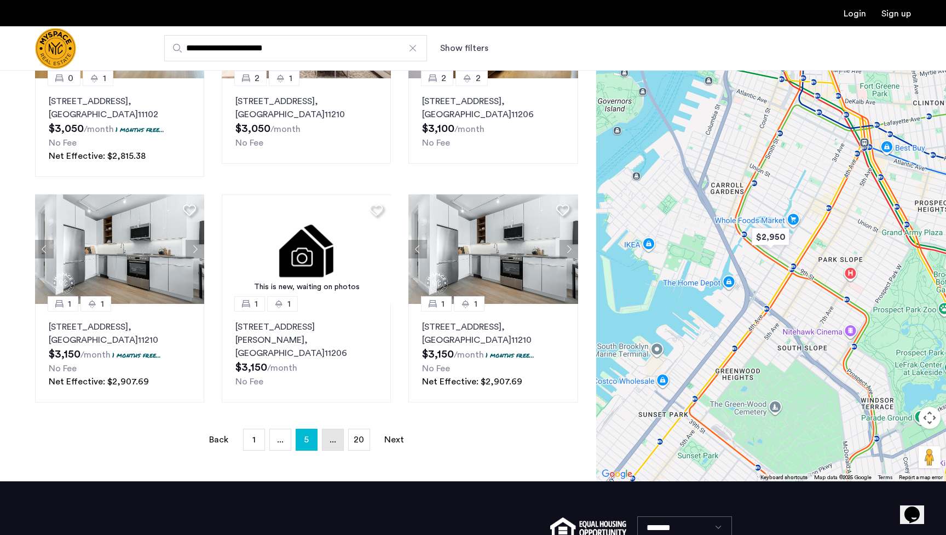
click at [331, 435] on span "..." at bounding box center [333, 439] width 7 height 9
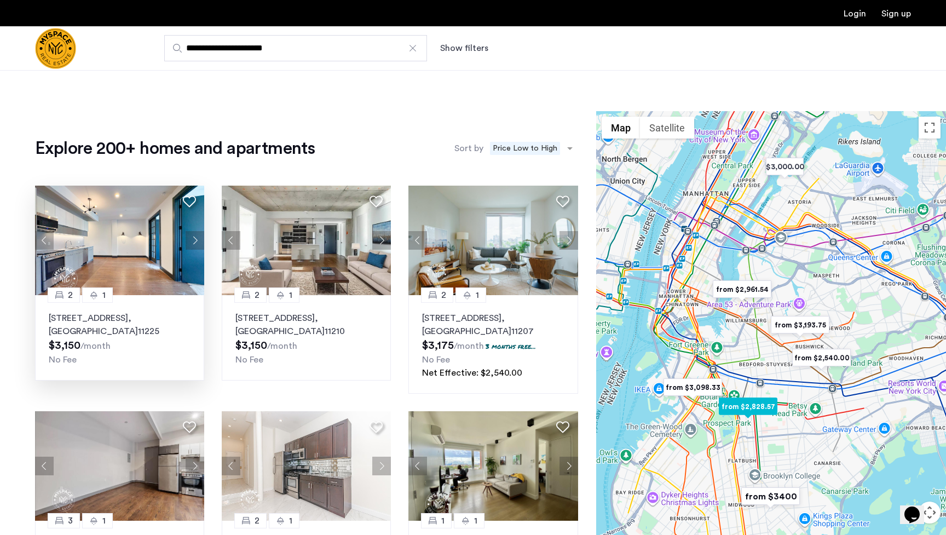
click at [197, 239] on button "Next apartment" at bounding box center [195, 240] width 19 height 19
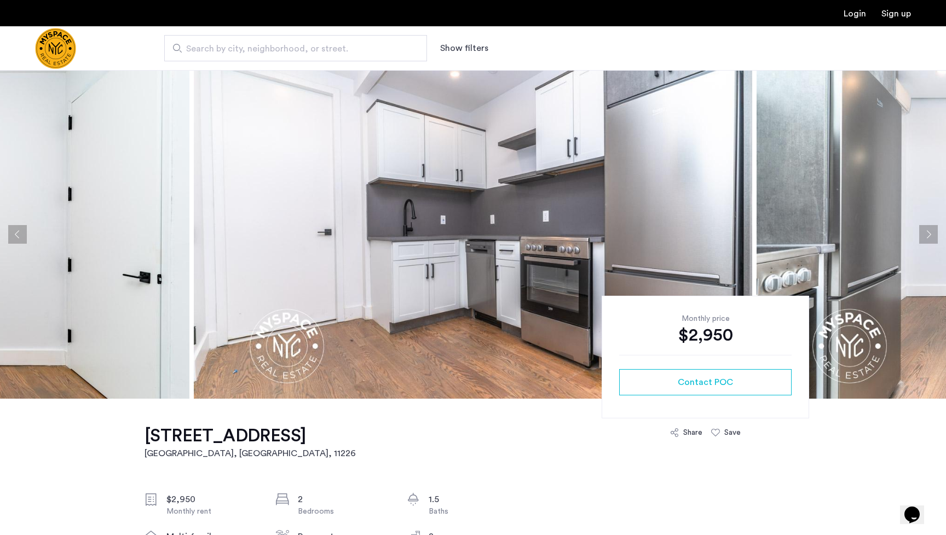
click at [497, 296] on img at bounding box center [473, 234] width 559 height 329
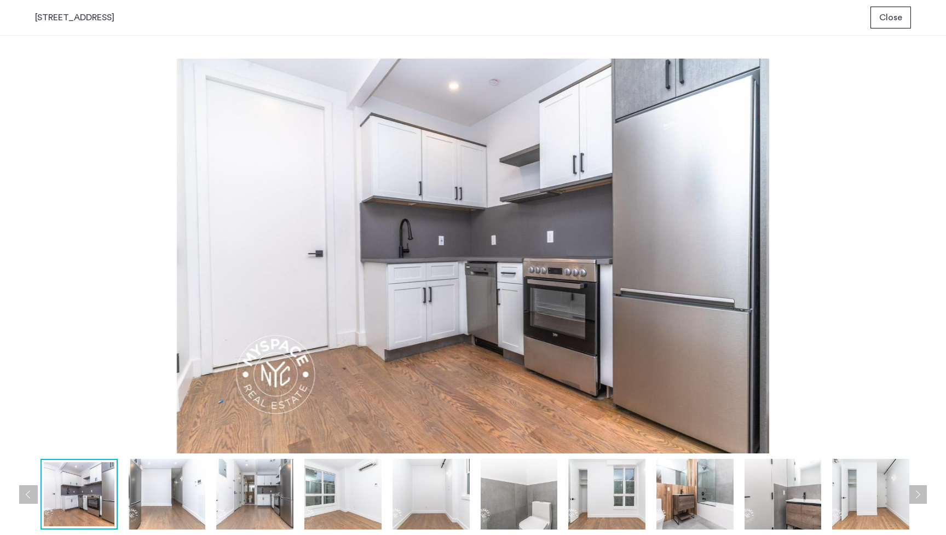
click at [497, 296] on img at bounding box center [473, 256] width 876 height 395
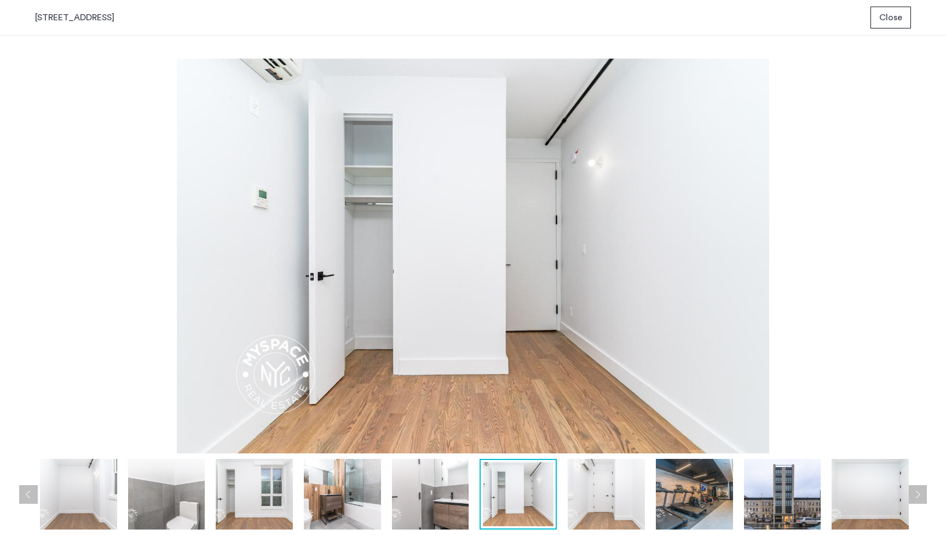
click at [897, 21] on span "Close" at bounding box center [890, 17] width 23 height 13
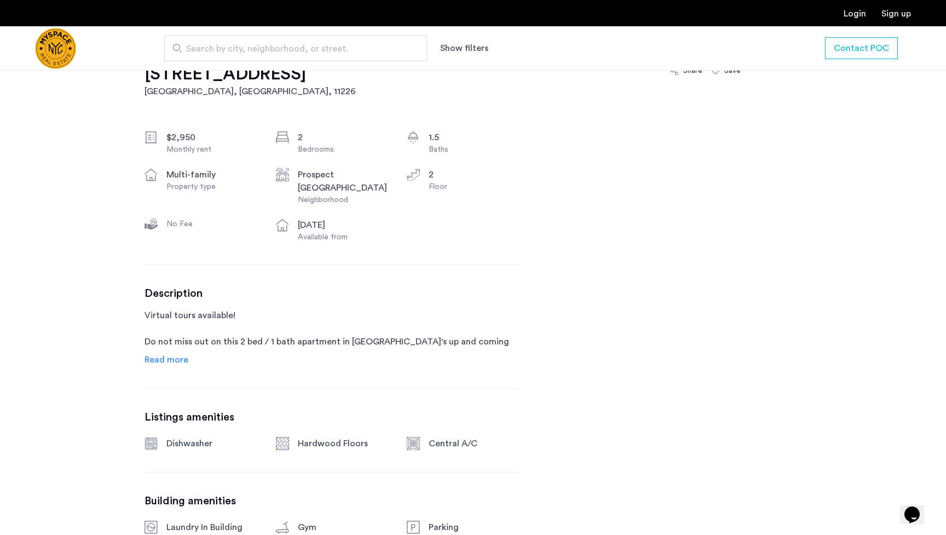
scroll to position [379, 0]
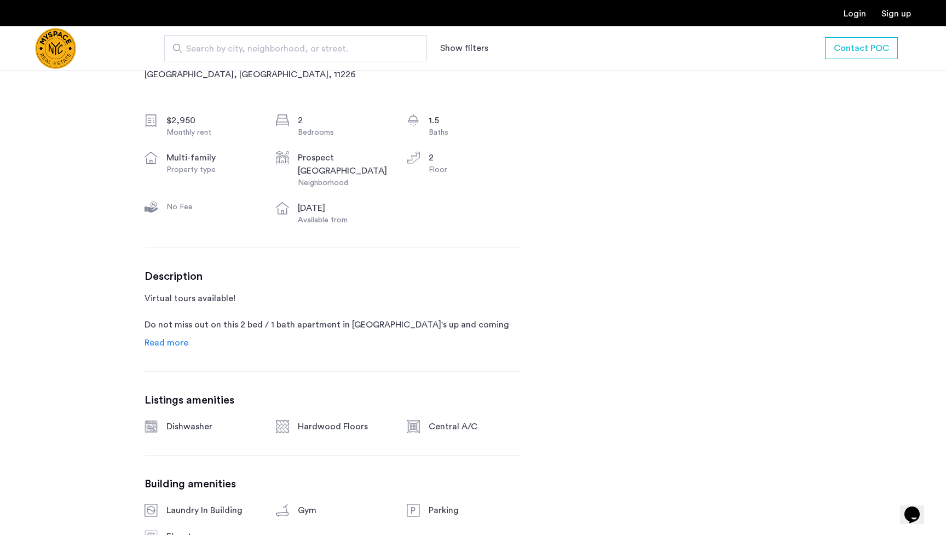
click at [162, 347] on span "Read more" at bounding box center [167, 342] width 44 height 9
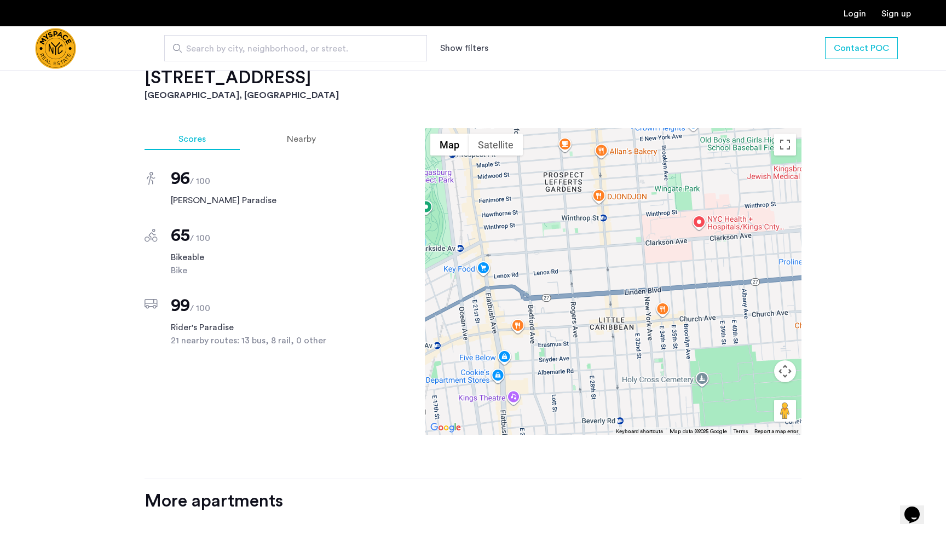
scroll to position [1085, 0]
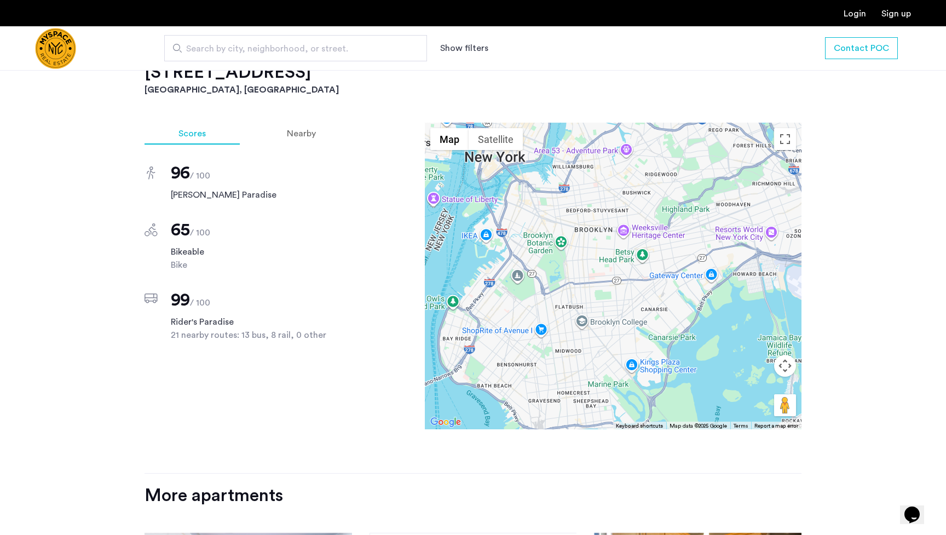
drag, startPoint x: 564, startPoint y: 279, endPoint x: 580, endPoint y: 279, distance: 15.9
click at [580, 279] on div at bounding box center [613, 276] width 377 height 307
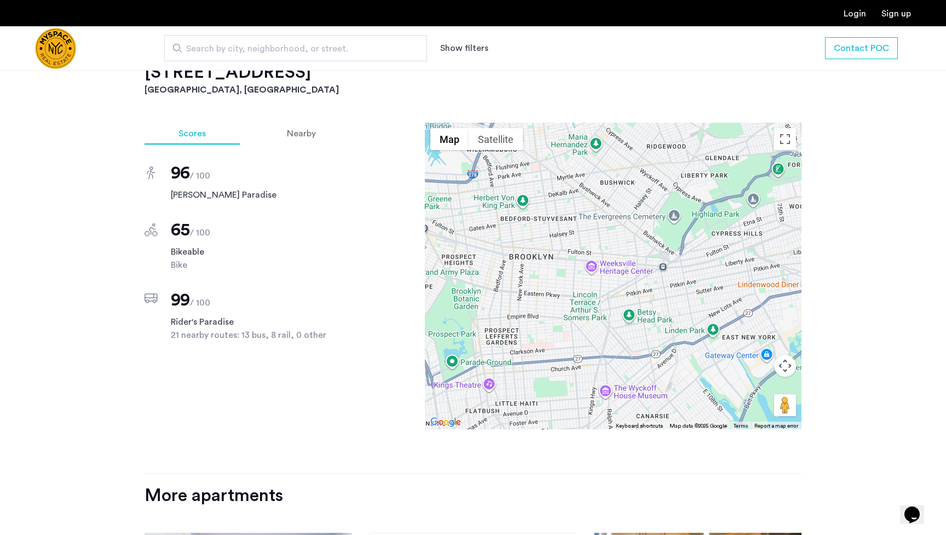
drag, startPoint x: 658, startPoint y: 210, endPoint x: 581, endPoint y: 291, distance: 112.0
click at [581, 291] on div at bounding box center [613, 276] width 377 height 307
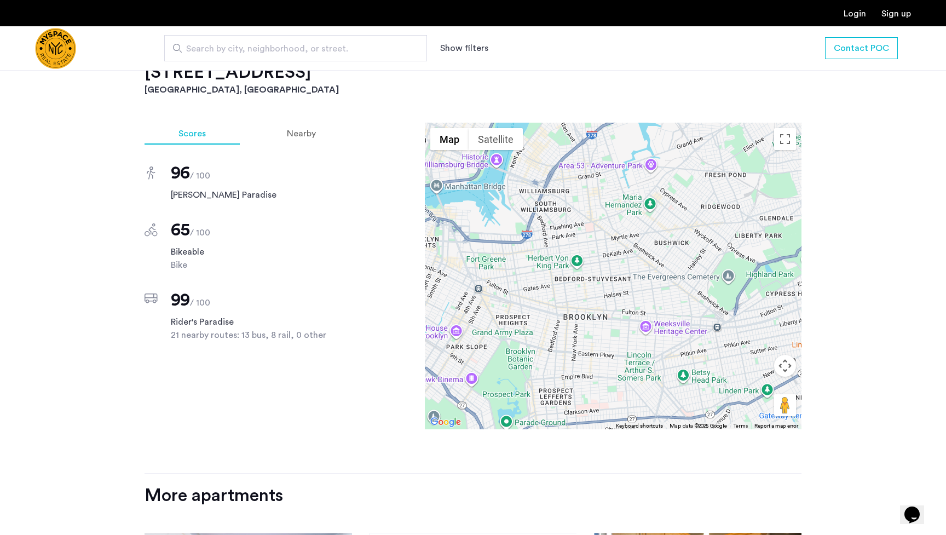
drag, startPoint x: 632, startPoint y: 249, endPoint x: 767, endPoint y: 301, distance: 144.6
click at [768, 302] on div at bounding box center [613, 276] width 377 height 307
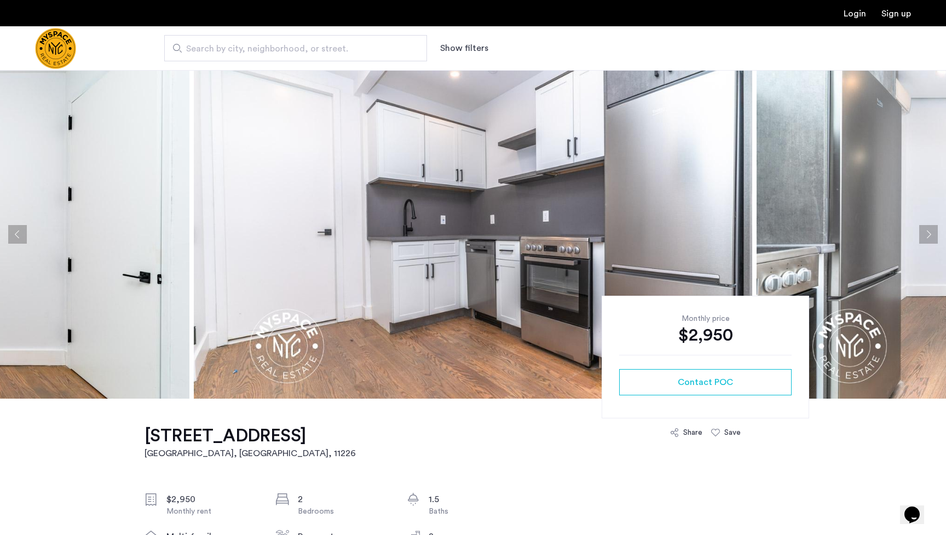
scroll to position [0, 0]
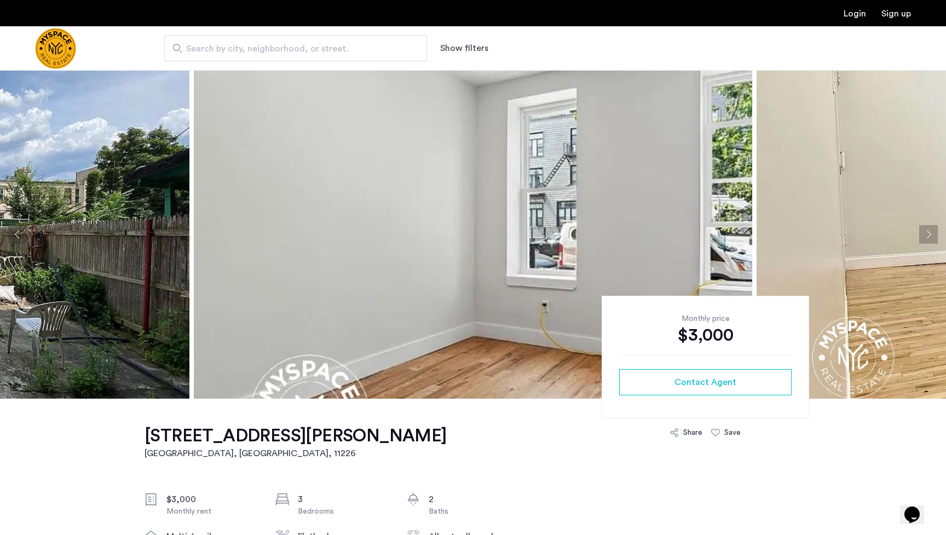
click at [506, 319] on img at bounding box center [473, 234] width 559 height 329
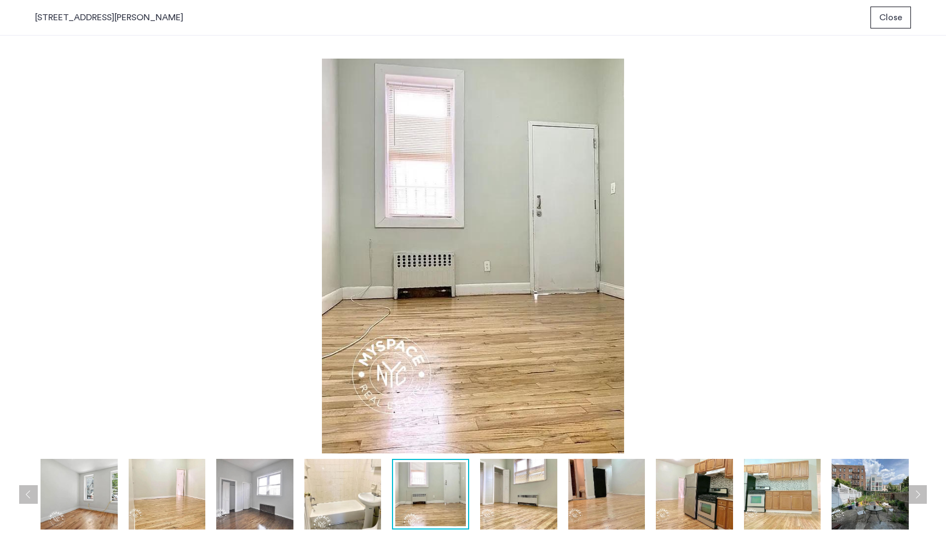
click at [900, 24] on button "Close" at bounding box center [891, 18] width 41 height 22
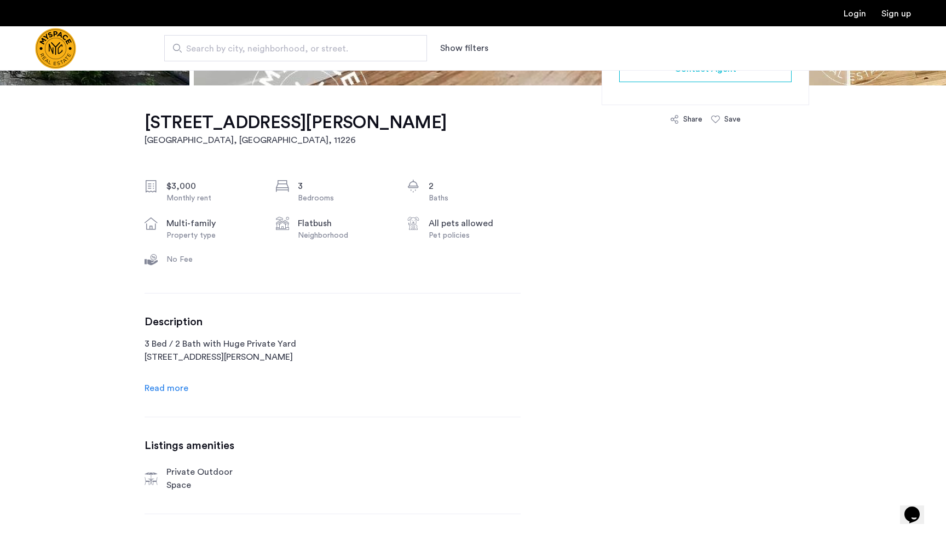
scroll to position [322, 0]
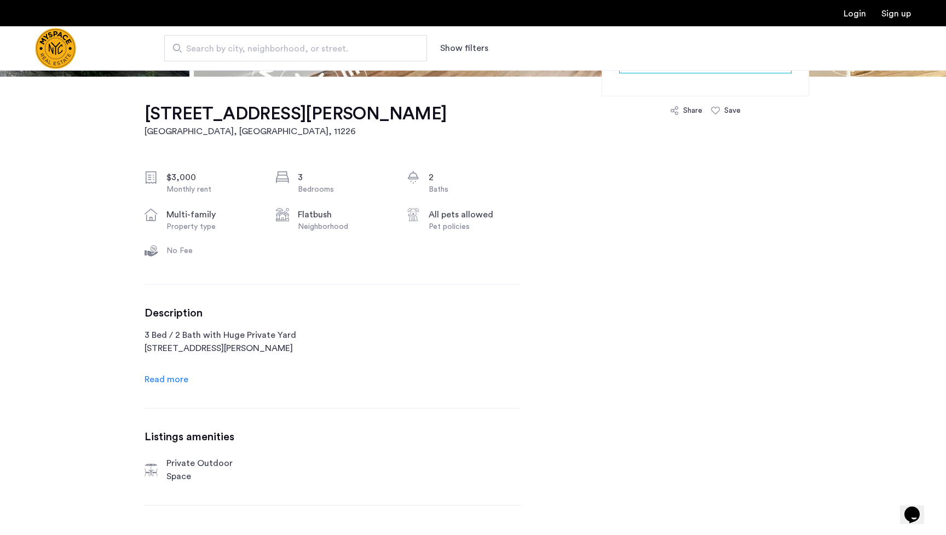
click at [181, 381] on span "Read more" at bounding box center [167, 379] width 44 height 9
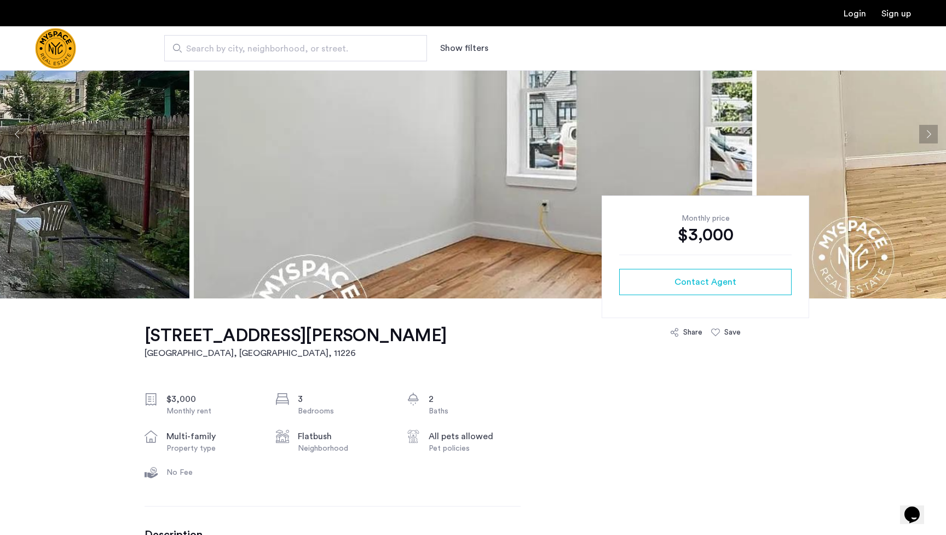
scroll to position [88, 0]
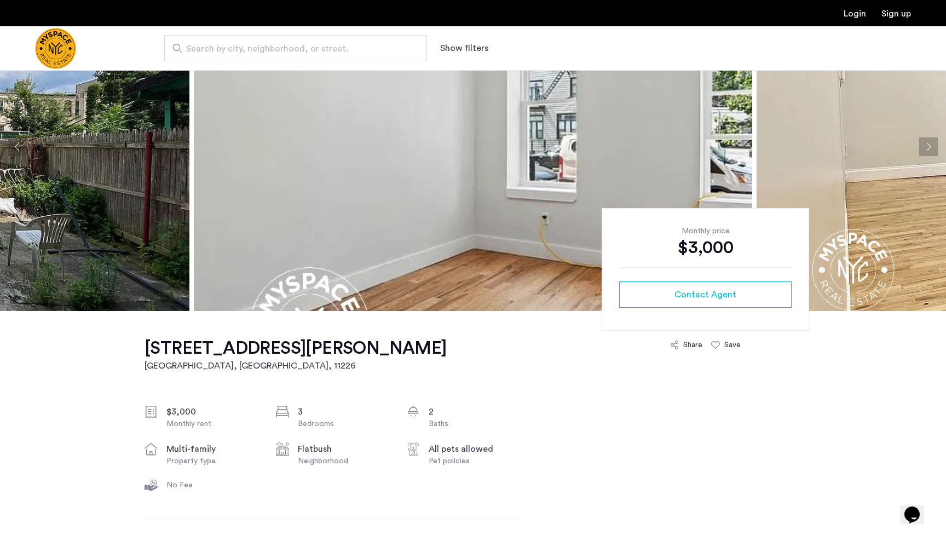
click at [284, 232] on img at bounding box center [473, 146] width 559 height 329
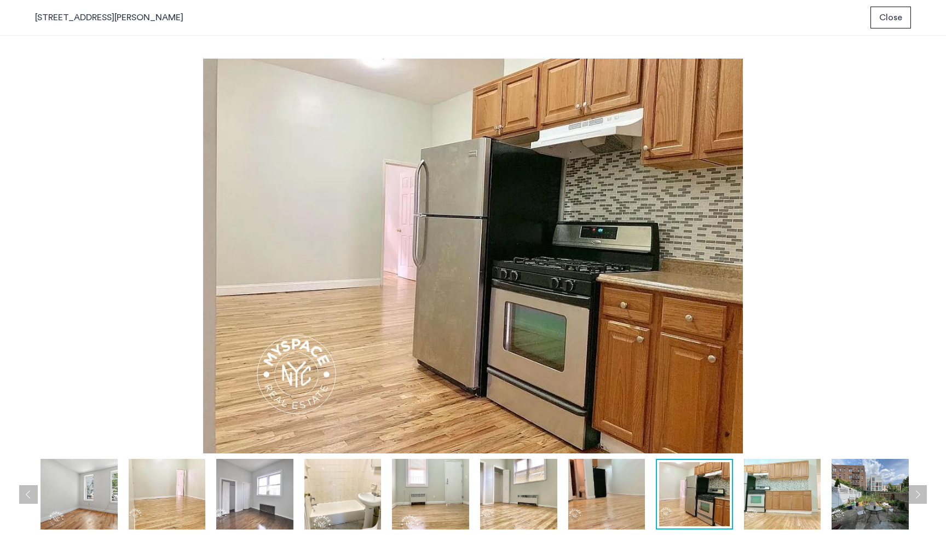
click at [893, 27] on button "Close" at bounding box center [891, 18] width 41 height 22
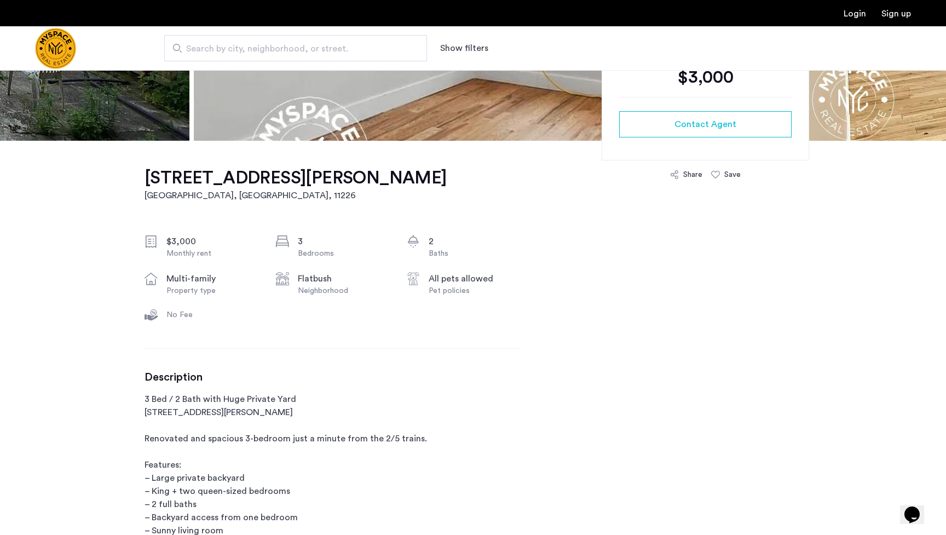
scroll to position [289, 0]
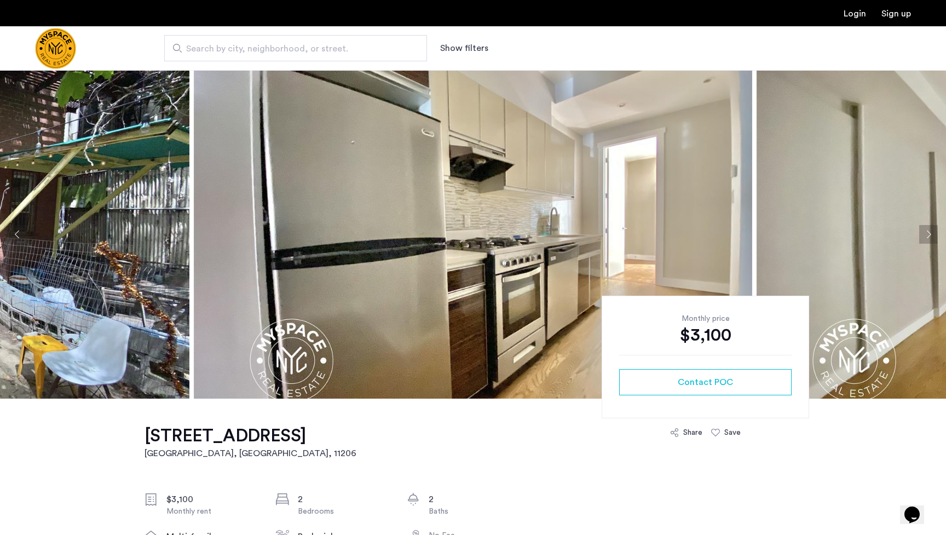
click at [458, 275] on img at bounding box center [473, 234] width 559 height 329
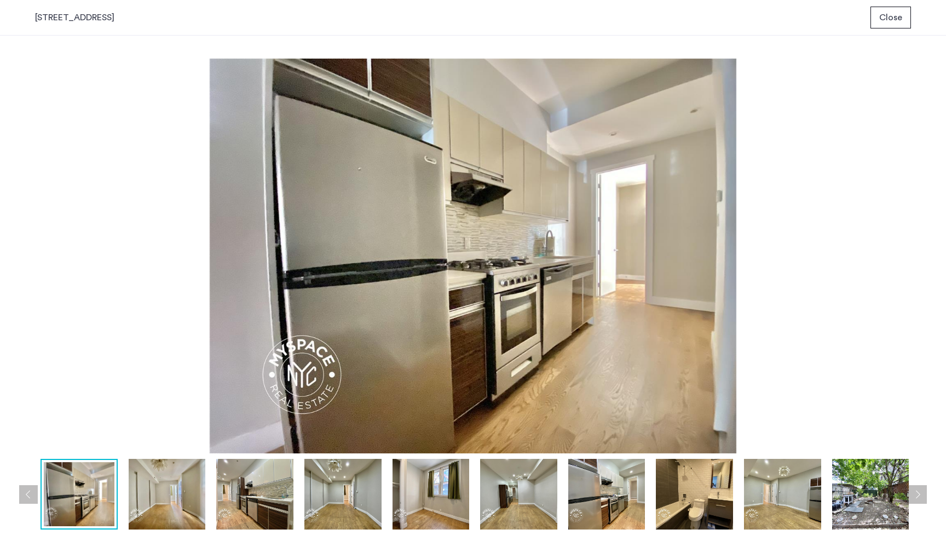
click at [918, 16] on div "[STREET_ADDRESS] Close" at bounding box center [473, 18] width 946 height 36
click at [896, 21] on span "Close" at bounding box center [890, 17] width 23 height 13
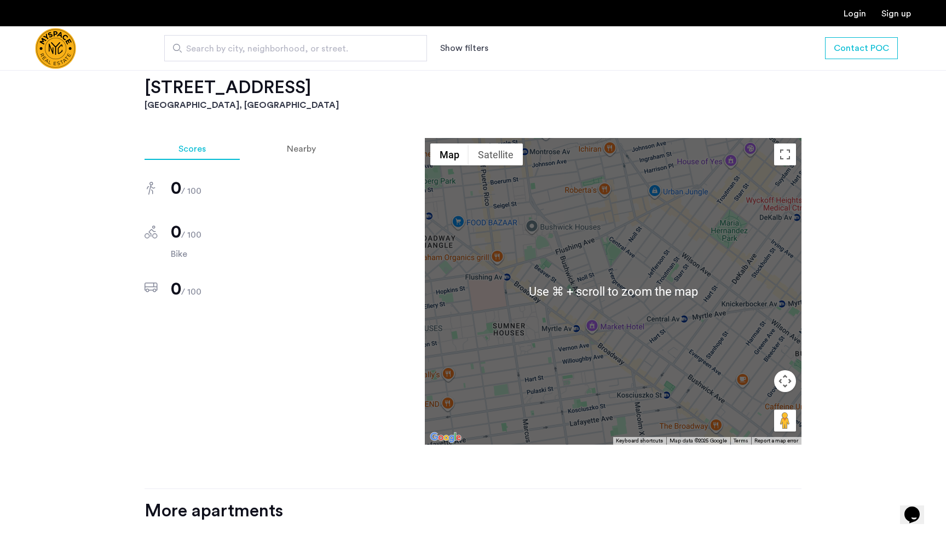
scroll to position [629, 0]
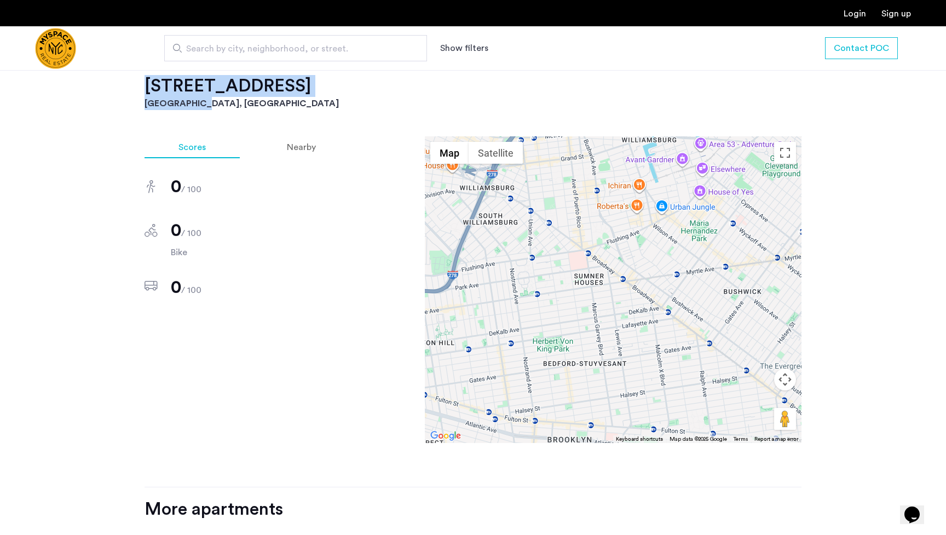
drag, startPoint x: 197, startPoint y: 107, endPoint x: 135, endPoint y: 86, distance: 65.3
click at [135, 86] on div "[STREET_ADDRESS] $3,100 Monthly rent 2 Bedrooms 2 Baths multi-family Property t…" at bounding box center [473, 273] width 690 height 1009
copy div "[STREET_ADDRESS]"
